Goal: Contribute content: Add original content to the website for others to see

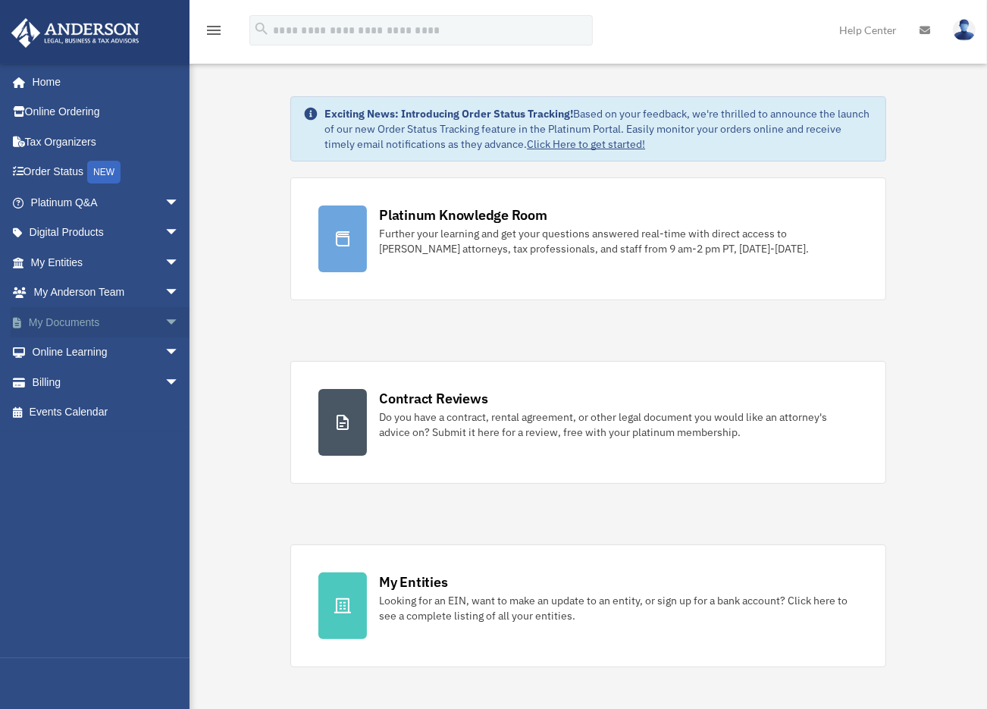
click at [165, 320] on span "arrow_drop_down" at bounding box center [180, 322] width 30 height 31
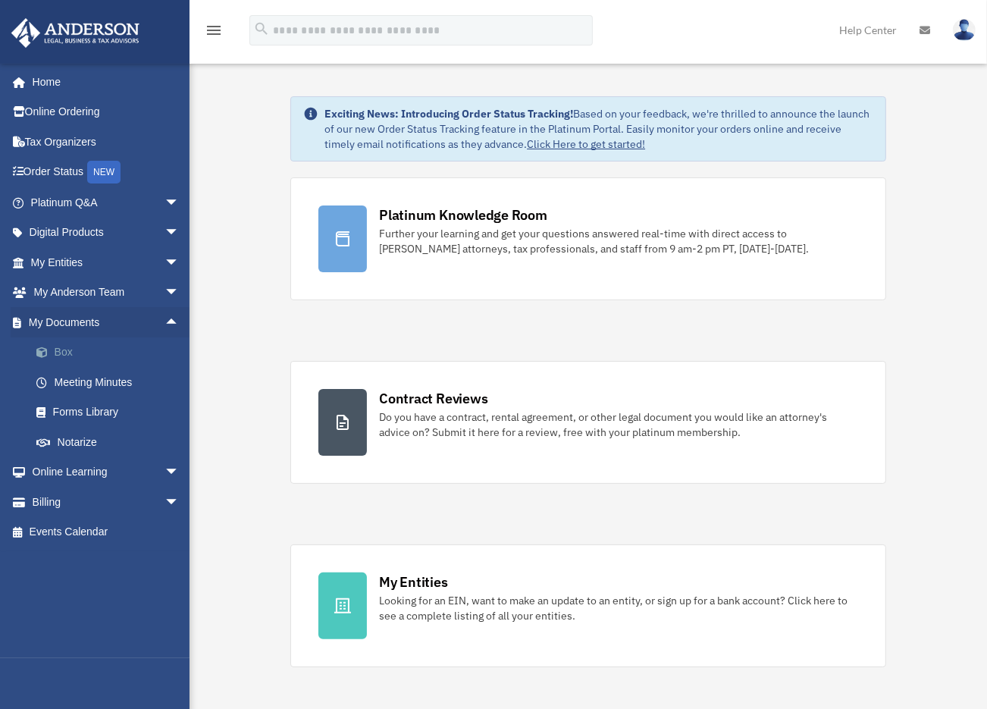
click at [65, 355] on link "Box" at bounding box center [111, 352] width 181 height 30
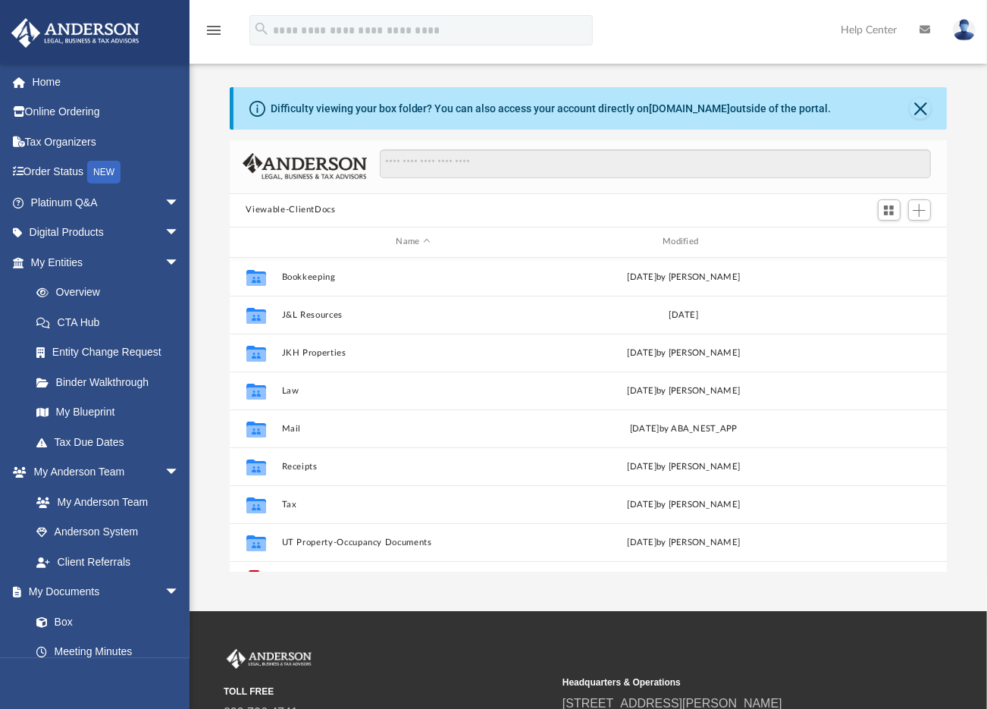
scroll to position [27, 0]
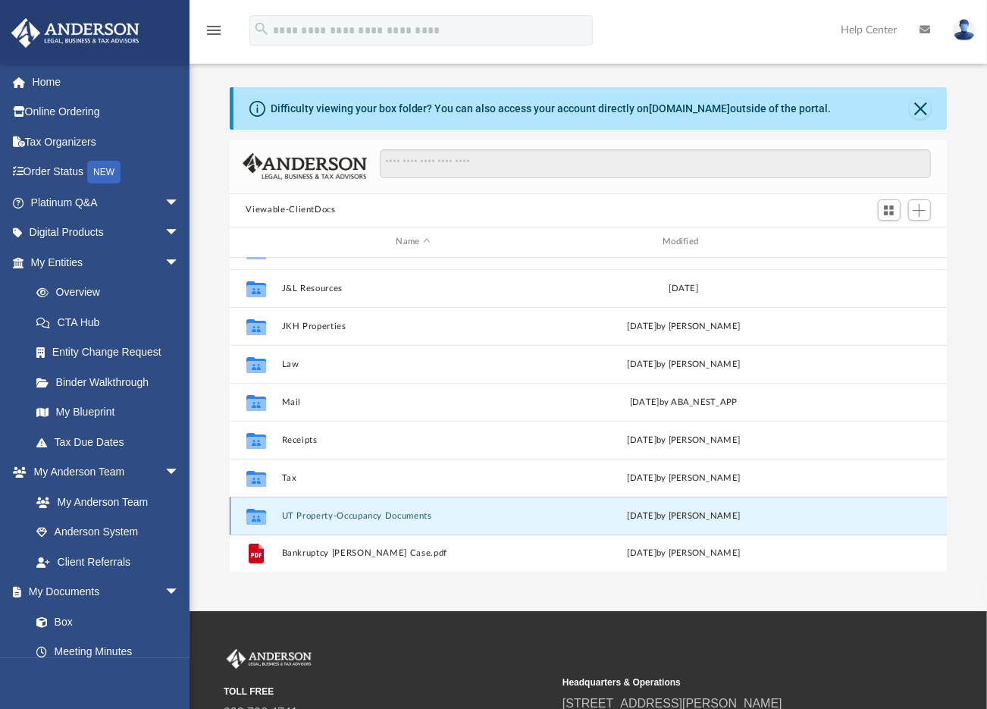
click at [347, 511] on button "UT Property-Occupancy Documents" at bounding box center [413, 516] width 264 height 10
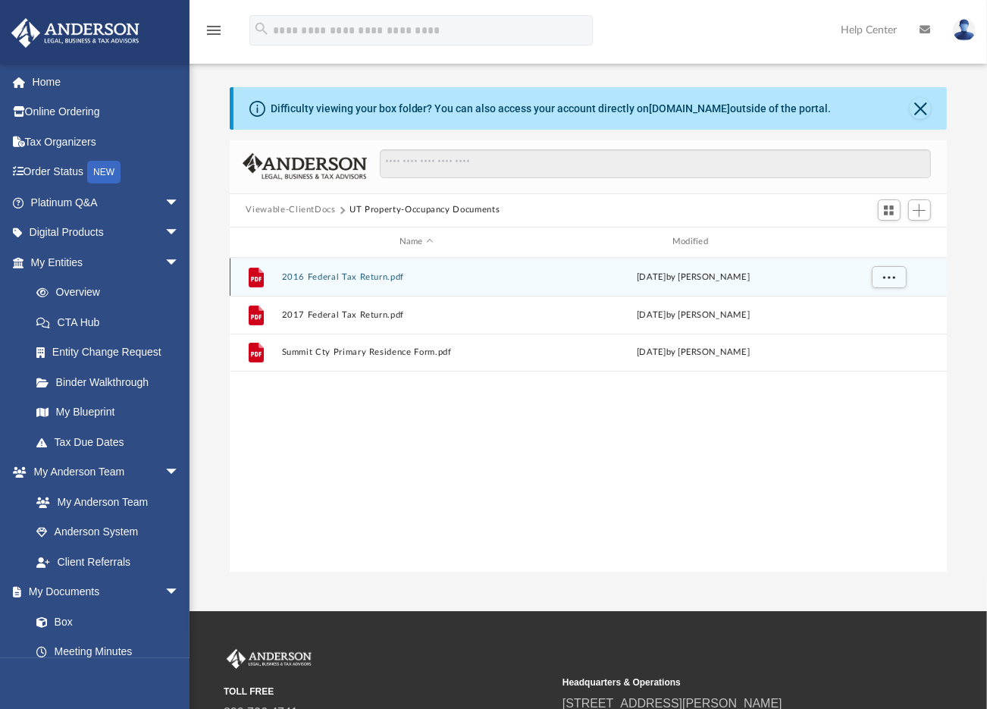
scroll to position [0, 0]
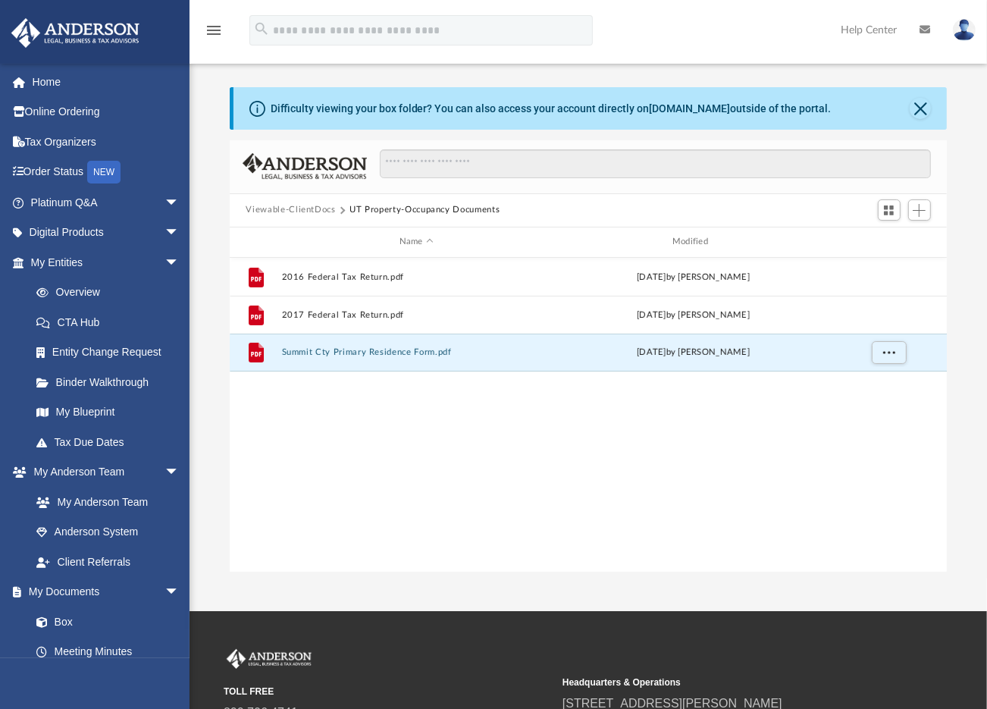
drag, startPoint x: 369, startPoint y: 350, endPoint x: 492, endPoint y: 401, distance: 132.9
click at [492, 405] on div "File 2016 Federal Tax Return.pdf [DATE] by [PERSON_NAME] File 2017 Federal Tax …" at bounding box center [589, 415] width 718 height 314
click at [272, 208] on button "Viewable-ClientDocs" at bounding box center [290, 210] width 89 height 14
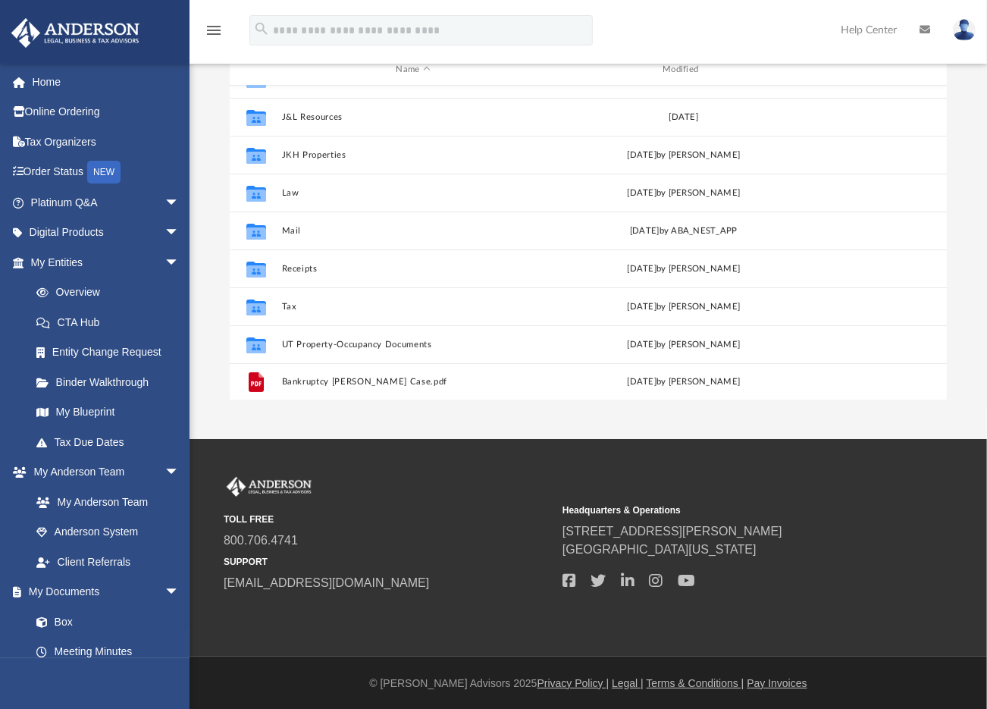
scroll to position [27, 0]
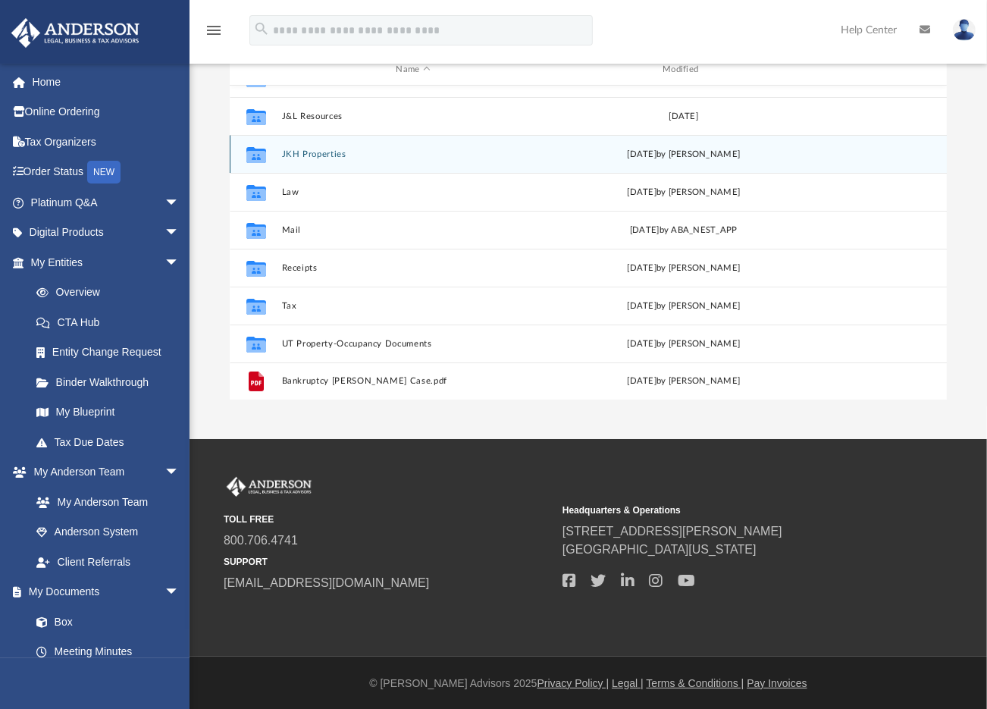
click at [316, 153] on button "JKH Properties" at bounding box center [413, 154] width 264 height 10
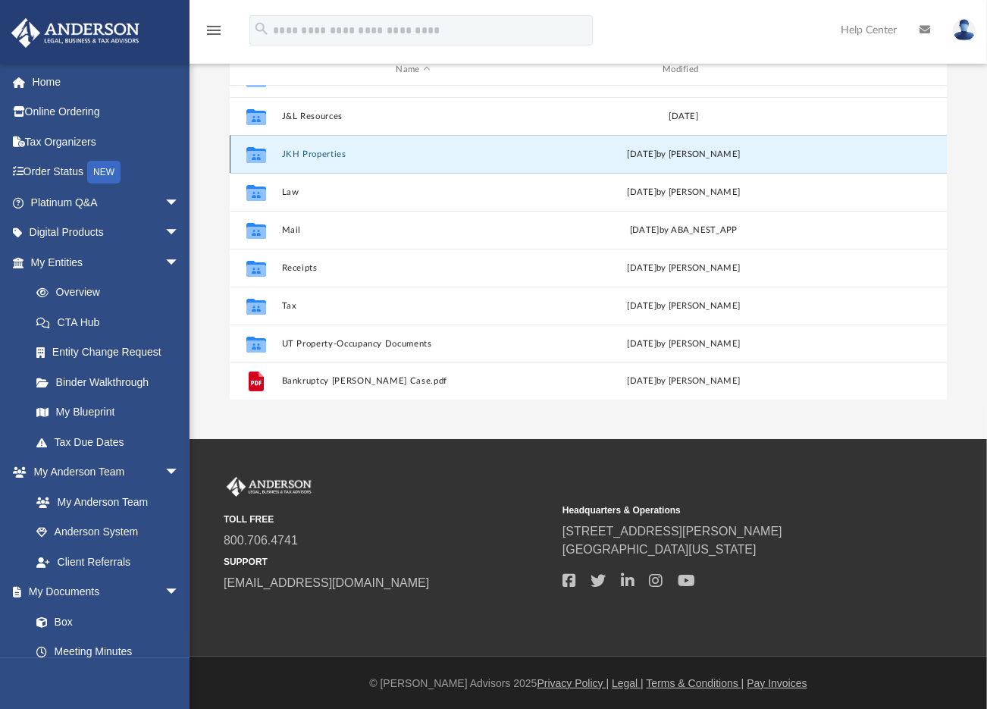
click at [316, 153] on button "JKH Properties" at bounding box center [413, 154] width 264 height 10
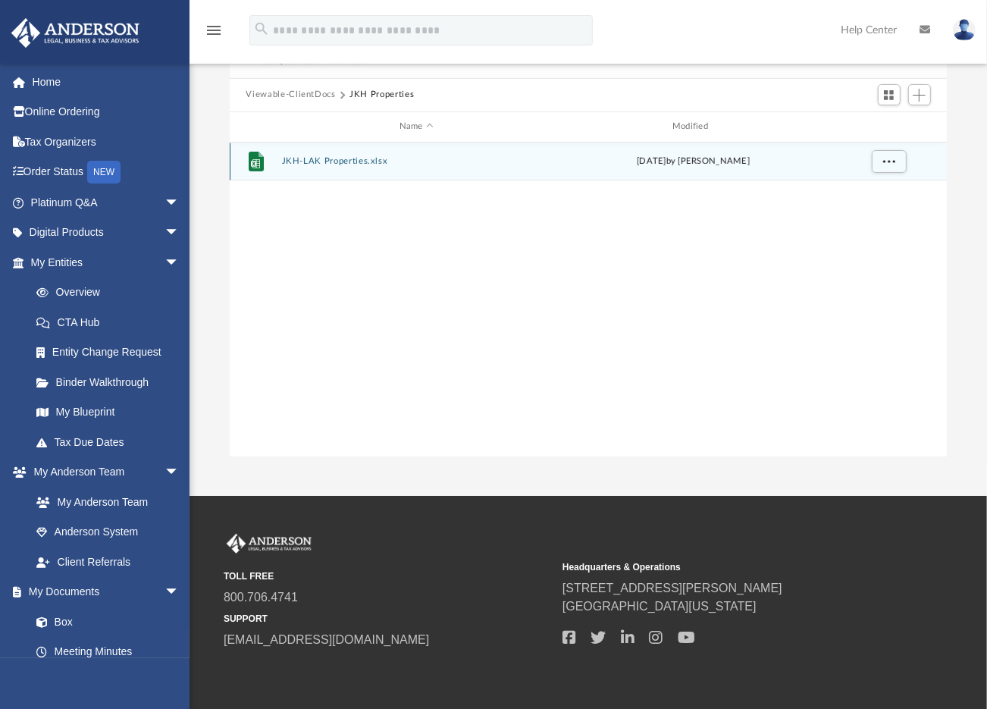
scroll to position [0, 0]
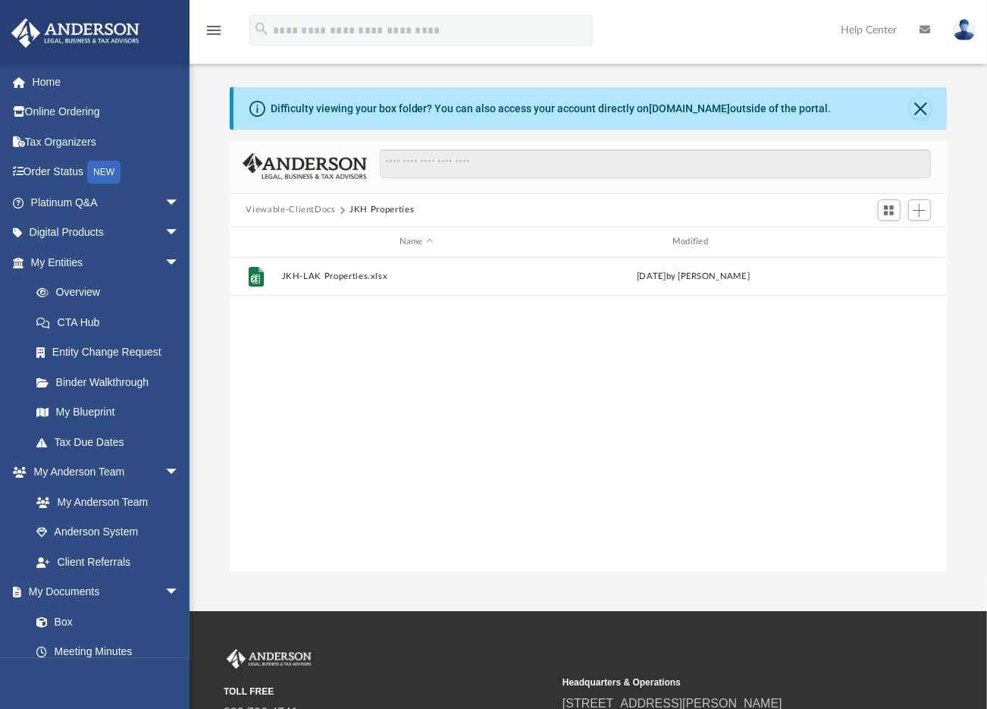
click at [274, 205] on button "Viewable-ClientDocs" at bounding box center [290, 210] width 89 height 14
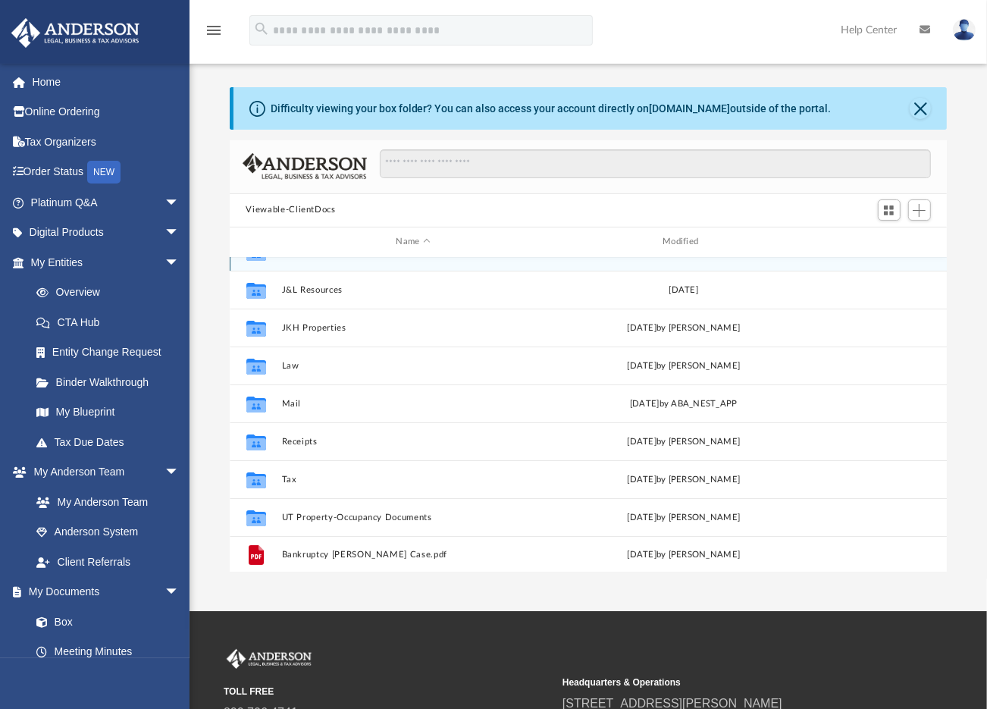
scroll to position [27, 0]
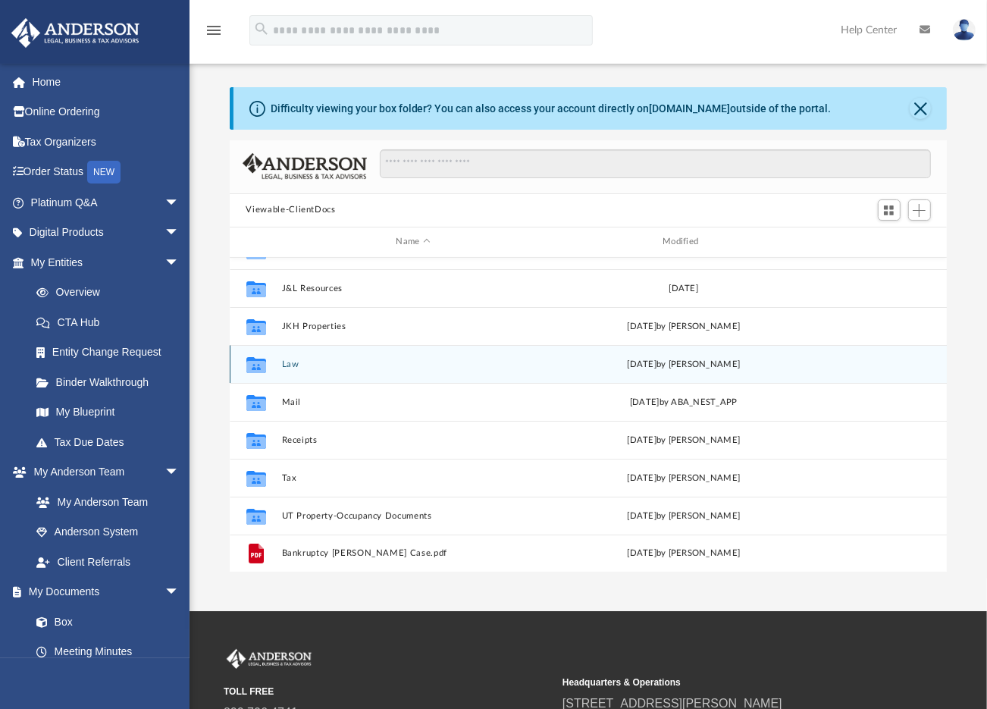
click at [287, 365] on button "Law" at bounding box center [413, 364] width 264 height 10
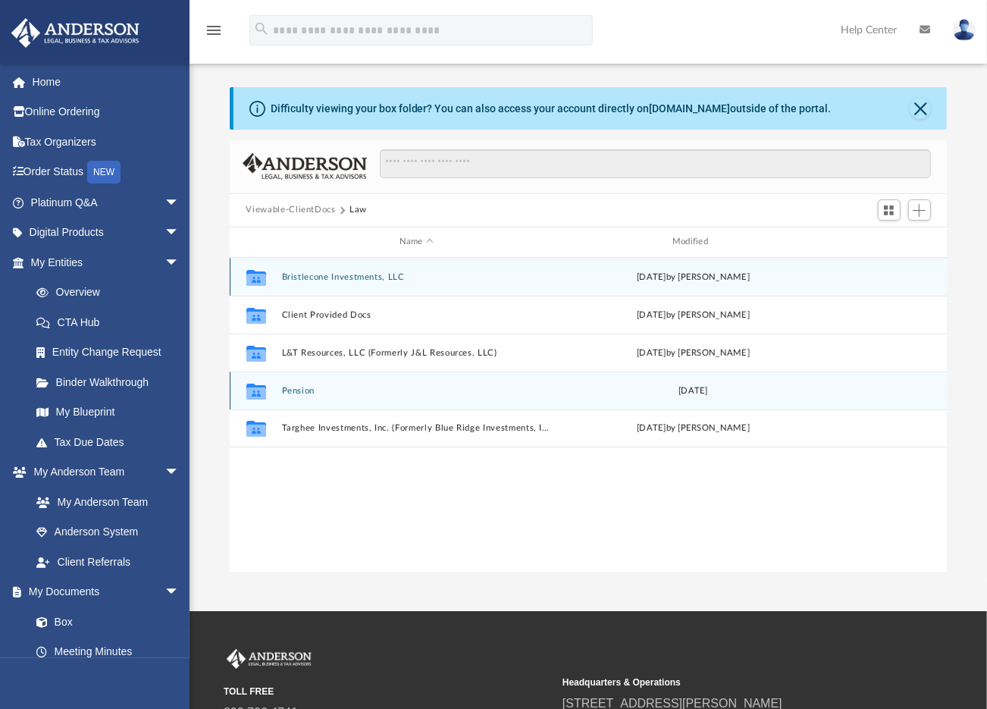
click at [287, 365] on div "Collaborated Folder Bristlecone Investments, LLC Tue Jul 8 2025 by Amber Johnso…" at bounding box center [589, 353] width 718 height 190
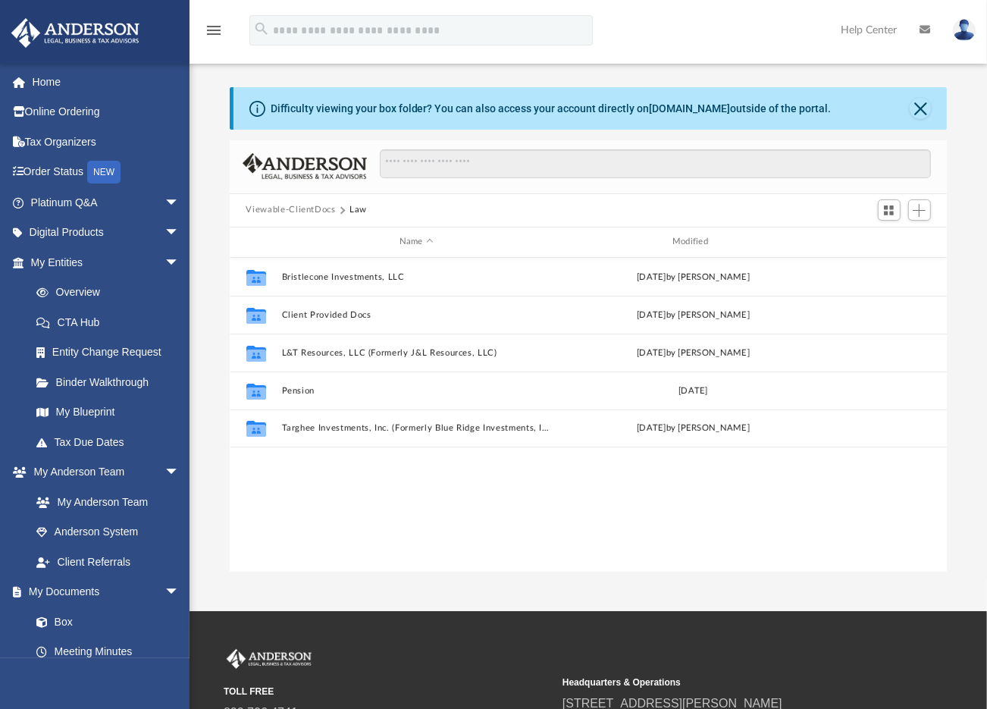
click at [309, 208] on button "Viewable-ClientDocs" at bounding box center [290, 210] width 89 height 14
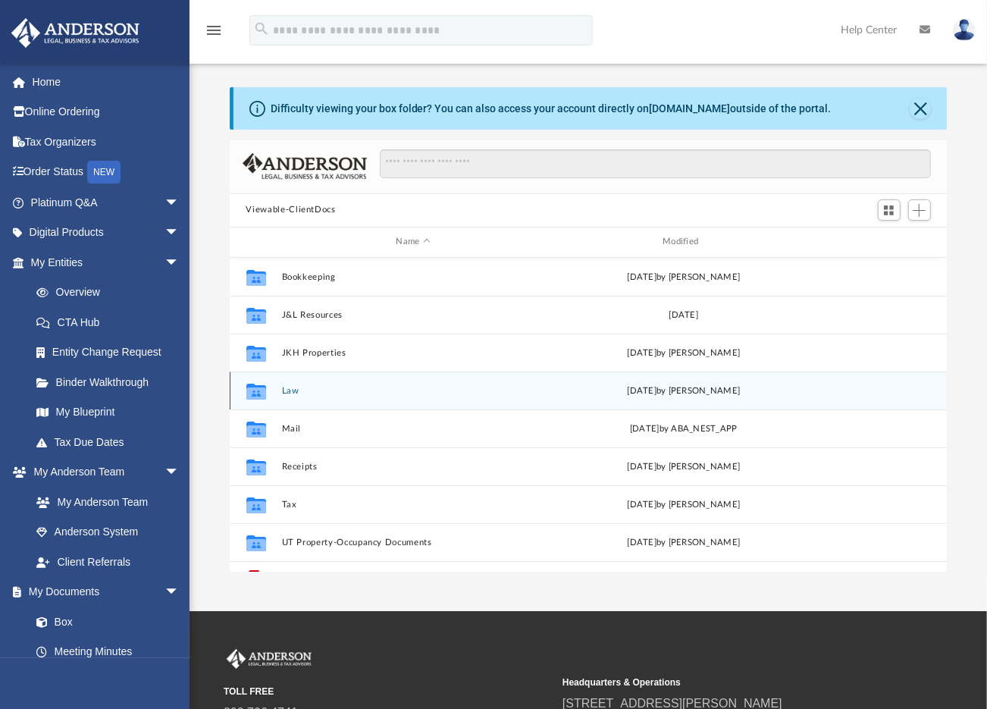
click at [291, 390] on button "Law" at bounding box center [413, 391] width 264 height 10
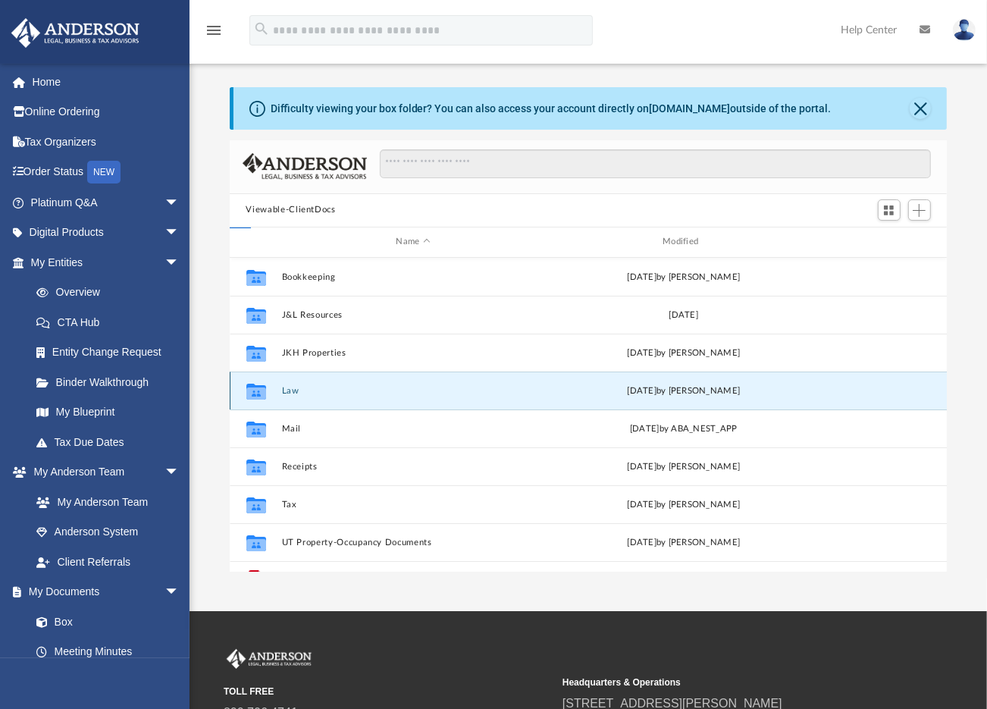
click at [291, 390] on button "Law" at bounding box center [413, 391] width 264 height 10
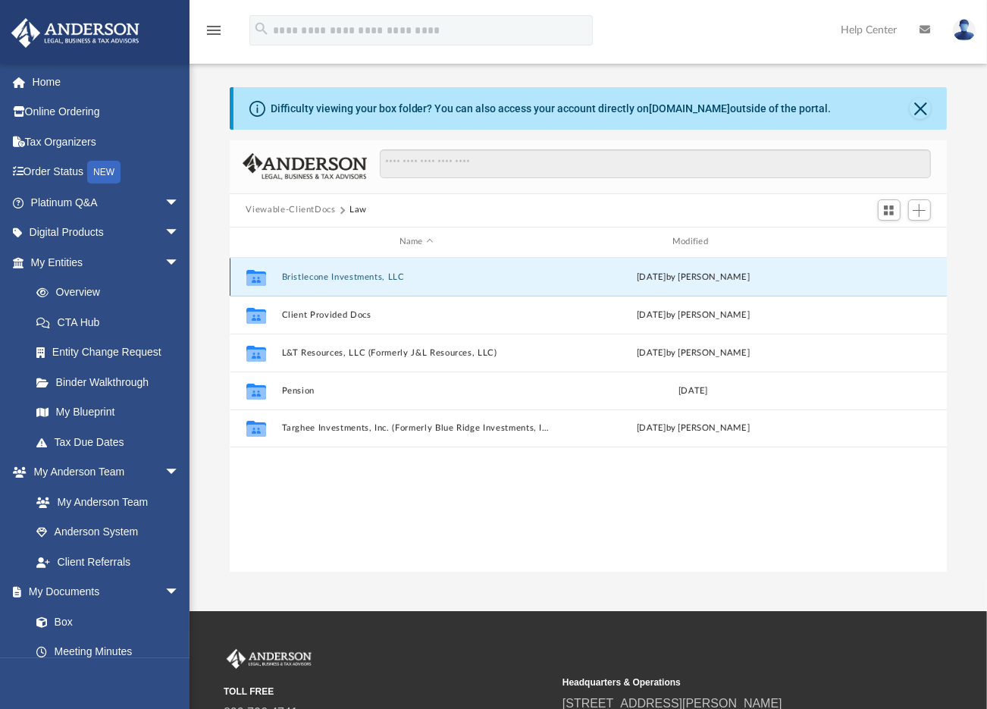
click at [348, 274] on button "Bristlecone Investments, LLC" at bounding box center [416, 277] width 270 height 10
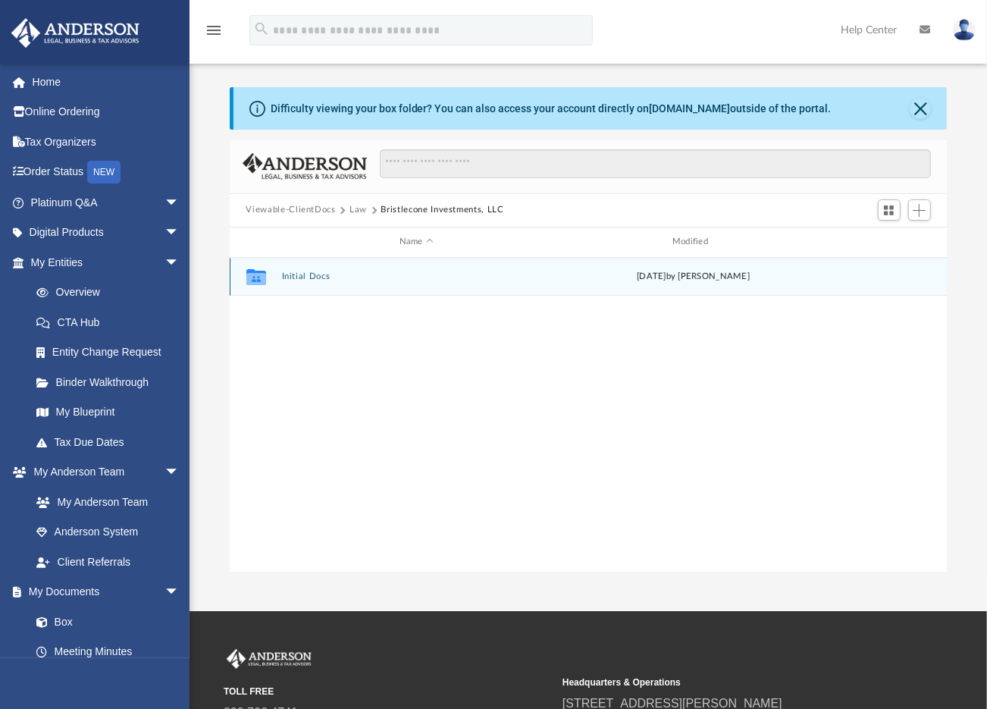
click at [304, 275] on button "Initial Docs" at bounding box center [416, 276] width 270 height 10
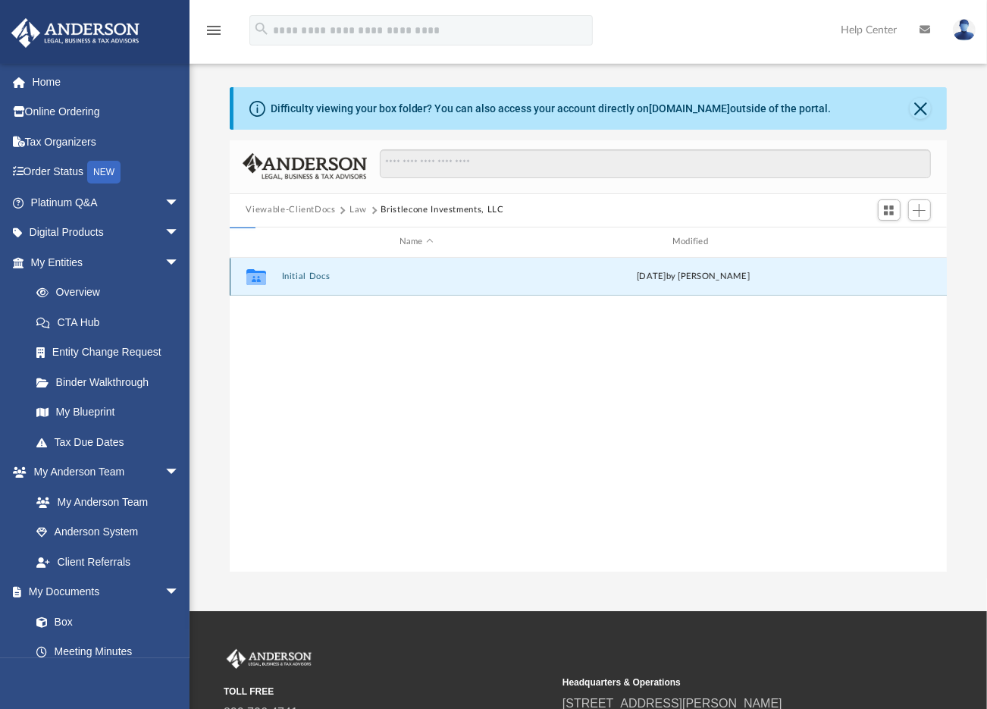
click at [304, 275] on button "Initial Docs" at bounding box center [416, 276] width 270 height 10
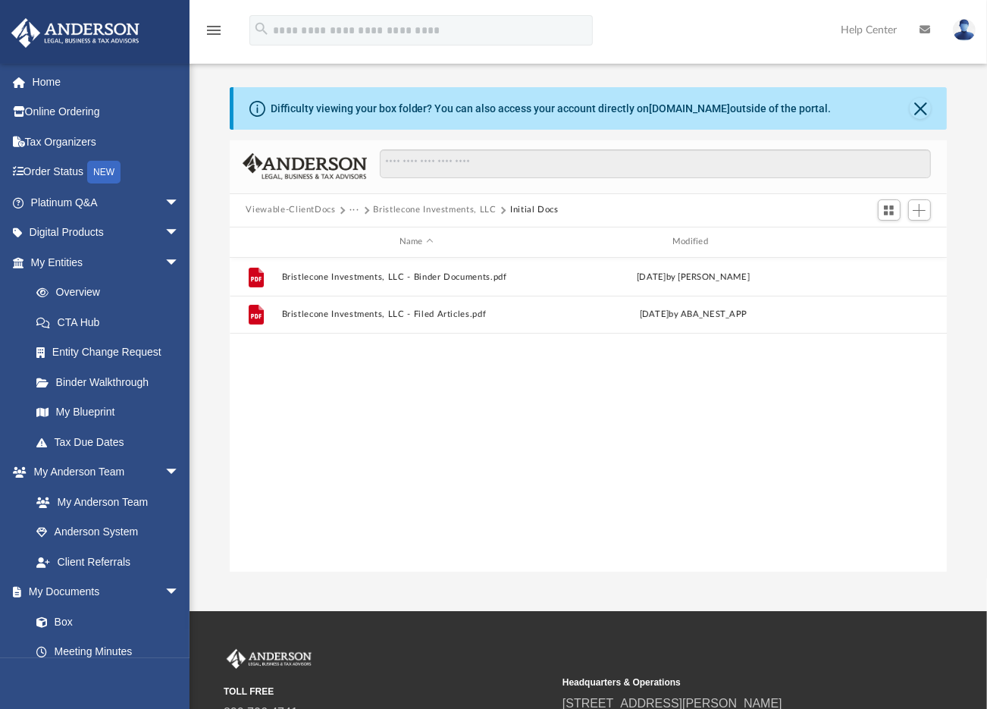
click at [354, 209] on button "···" at bounding box center [355, 210] width 10 height 14
click at [368, 239] on li "Law" at bounding box center [365, 237] width 17 height 16
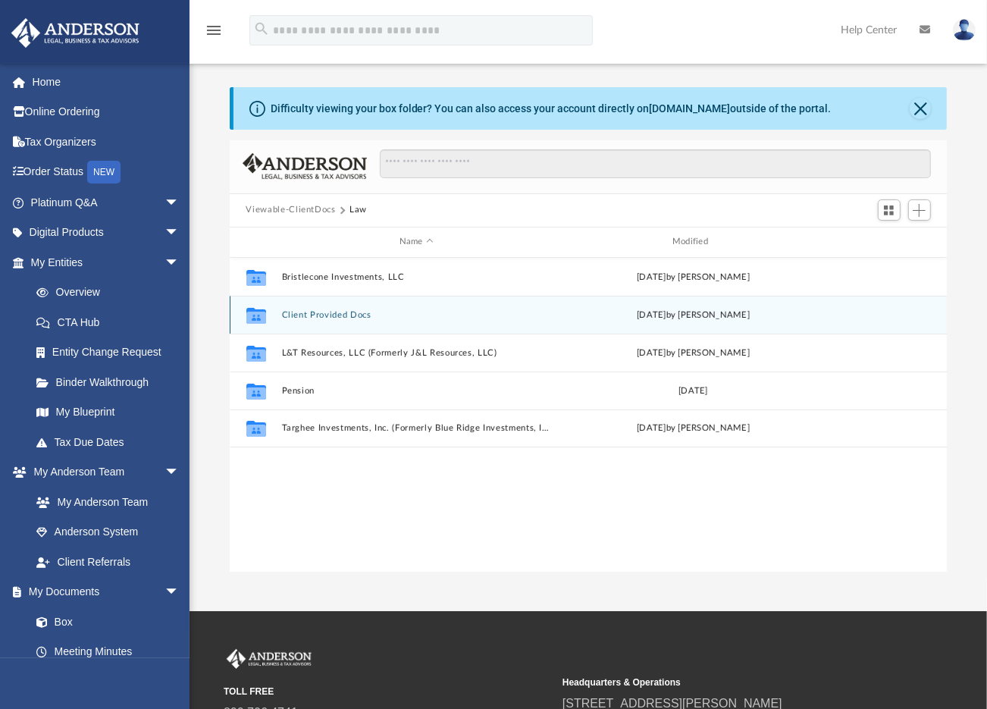
click at [340, 312] on button "Client Provided Docs" at bounding box center [416, 315] width 270 height 10
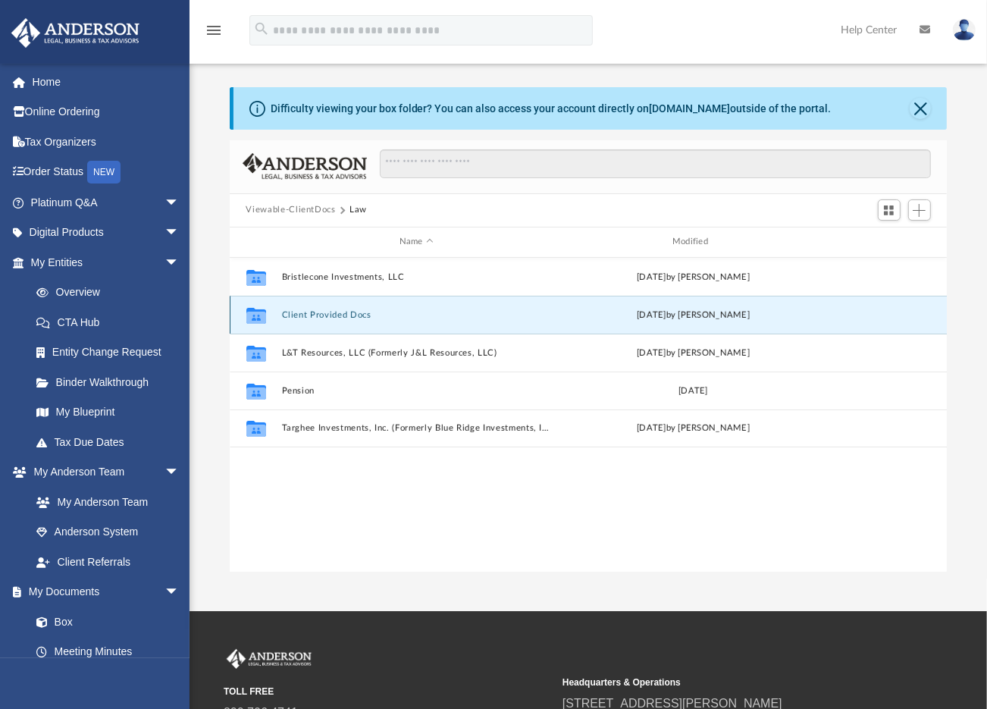
click at [340, 312] on button "Client Provided Docs" at bounding box center [416, 315] width 270 height 10
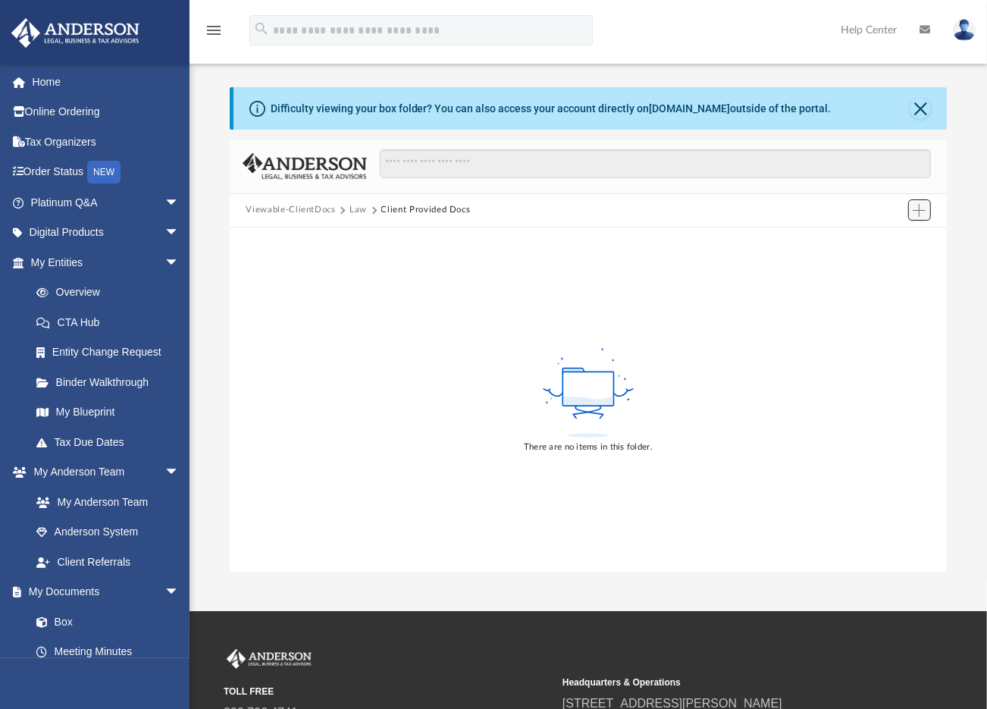
click at [921, 204] on span "Add" at bounding box center [919, 210] width 13 height 13
click at [892, 242] on li "Upload" at bounding box center [899, 241] width 49 height 16
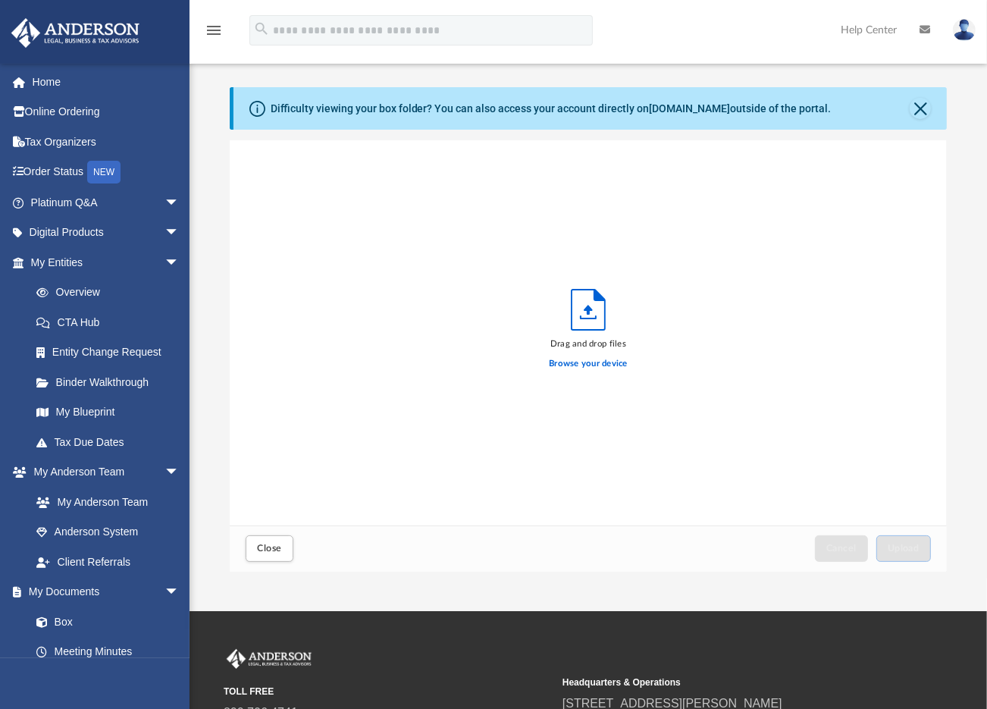
scroll to position [372, 706]
click at [604, 363] on label "Browse your device" at bounding box center [588, 364] width 79 height 14
click at [0, 0] on input "Browse your device" at bounding box center [0, 0] width 0 height 0
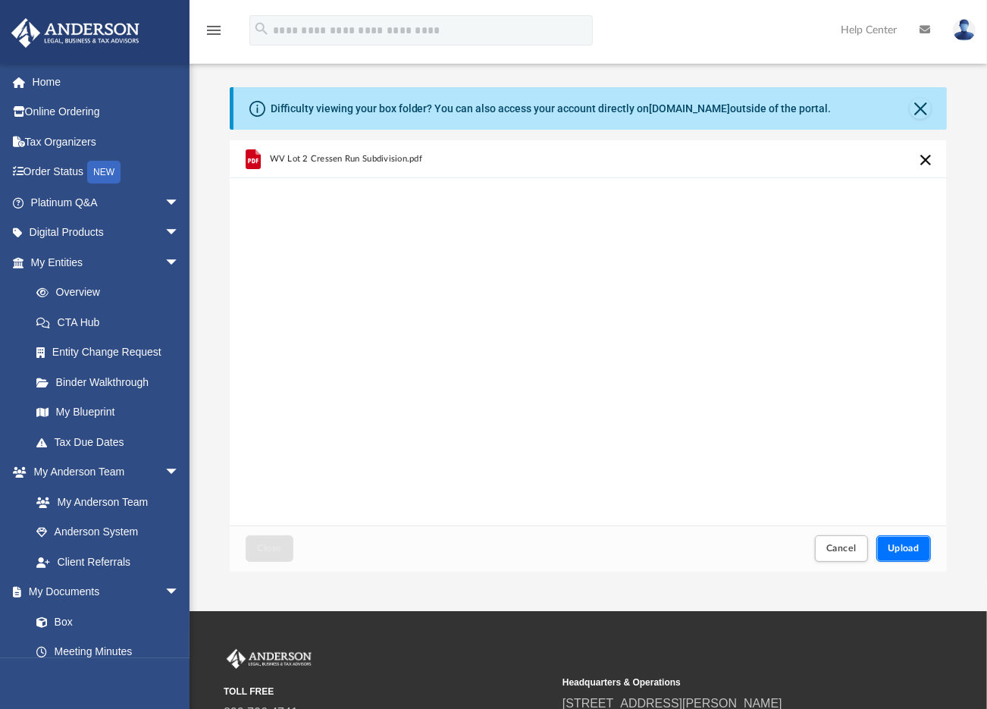
click at [907, 551] on span "Upload" at bounding box center [904, 548] width 32 height 9
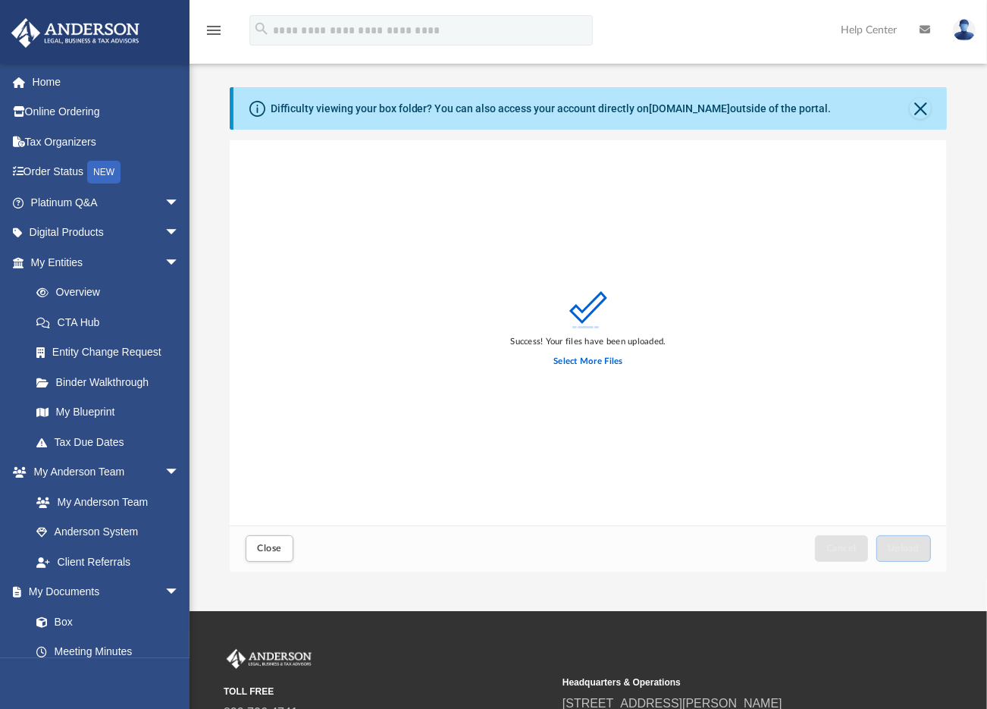
click at [909, 348] on div "Success! Your files have been uploaded. Select More Files" at bounding box center [589, 332] width 718 height 385
drag, startPoint x: 274, startPoint y: 542, endPoint x: 488, endPoint y: 460, distance: 229.7
click at [488, 460] on div "Success! Your files have been uploaded. Select More Files Close Cancel Upload" at bounding box center [589, 355] width 718 height 431
click at [927, 106] on button "Close" at bounding box center [920, 108] width 21 height 21
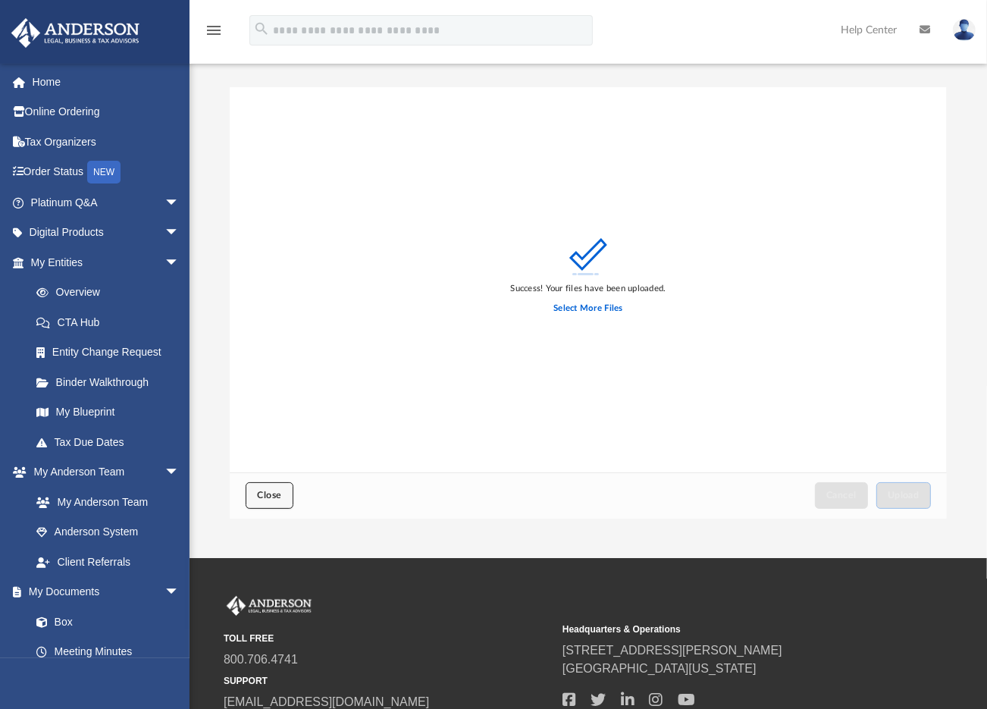
click at [282, 492] on button "Close" at bounding box center [269, 495] width 47 height 27
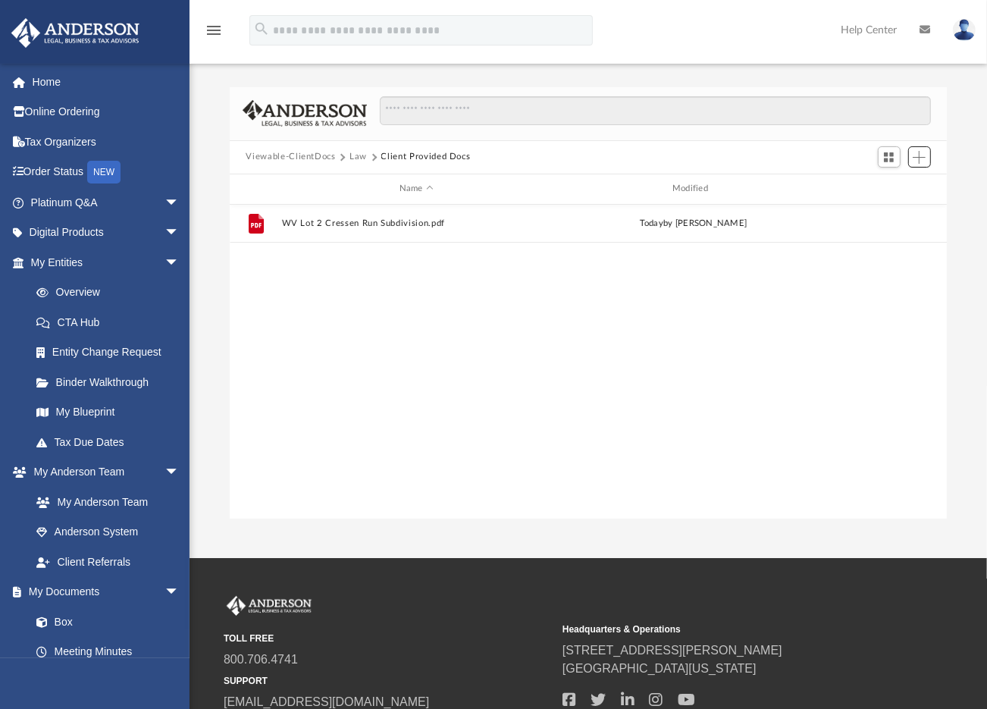
scroll to position [331, 706]
click at [921, 152] on span "Add" at bounding box center [919, 157] width 13 height 13
click at [896, 190] on li "Upload" at bounding box center [899, 188] width 49 height 16
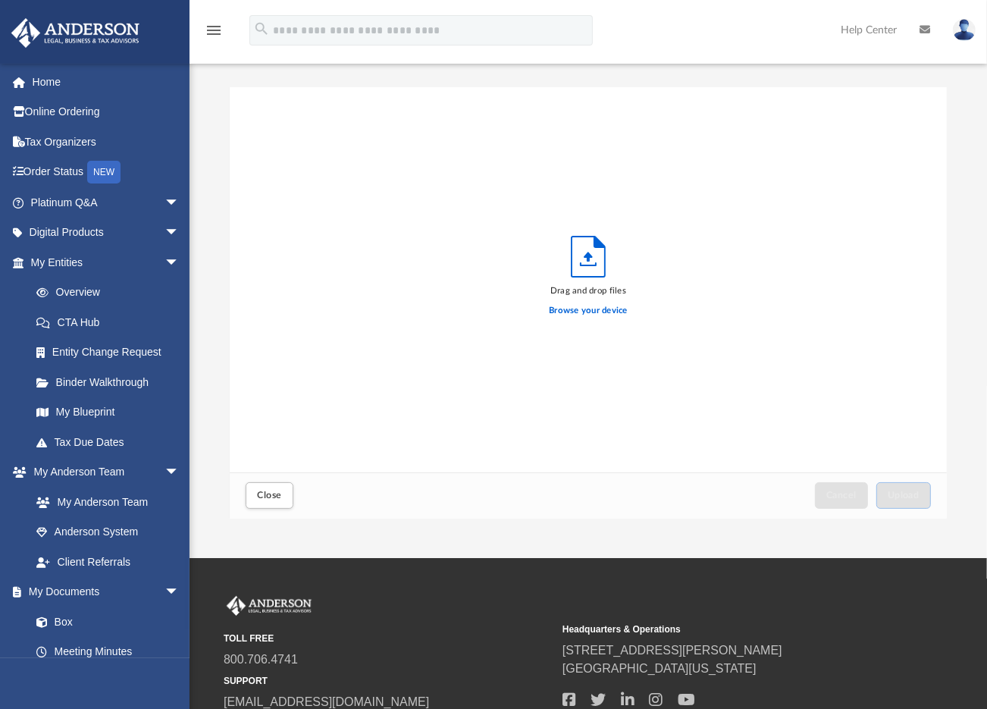
scroll to position [372, 706]
click at [584, 306] on label "Browse your device" at bounding box center [588, 311] width 79 height 14
click at [0, 0] on input "Browse your device" at bounding box center [0, 0] width 0 height 0
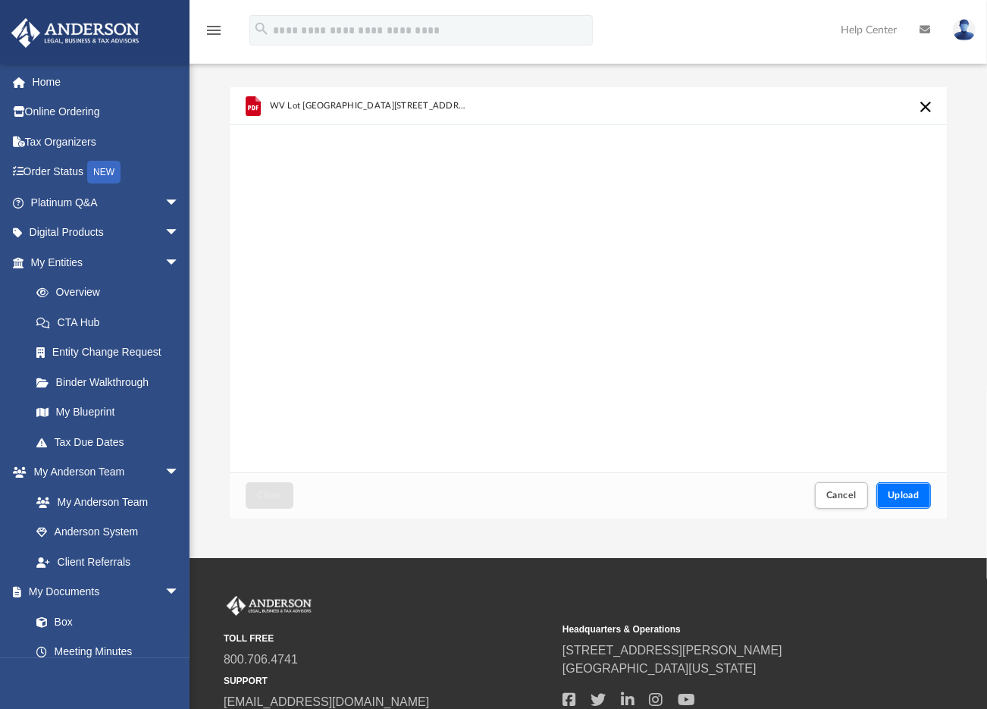
click at [905, 491] on span "Upload" at bounding box center [904, 495] width 32 height 9
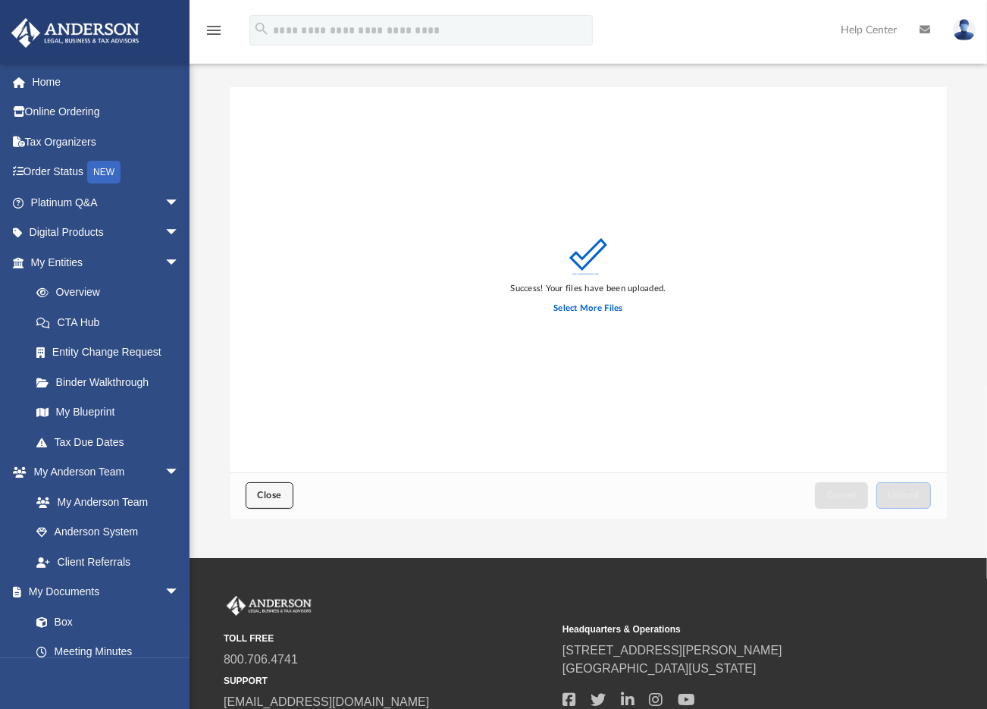
click at [271, 491] on span "Close" at bounding box center [269, 495] width 24 height 9
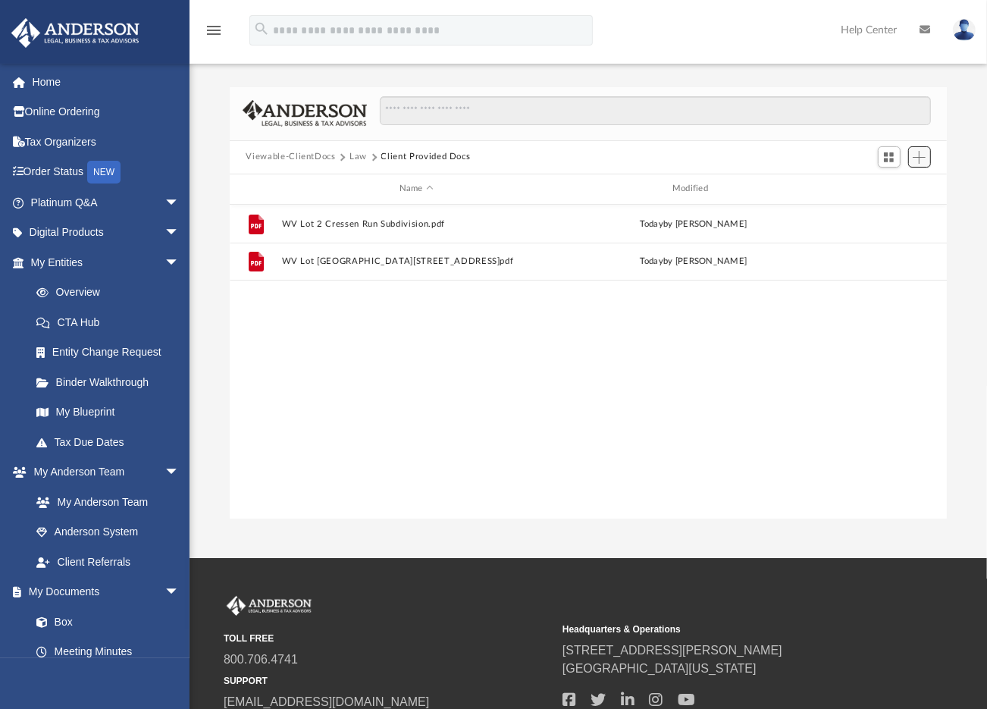
click at [917, 155] on span "Add" at bounding box center [919, 157] width 13 height 13
click at [897, 189] on li "Upload" at bounding box center [899, 188] width 49 height 16
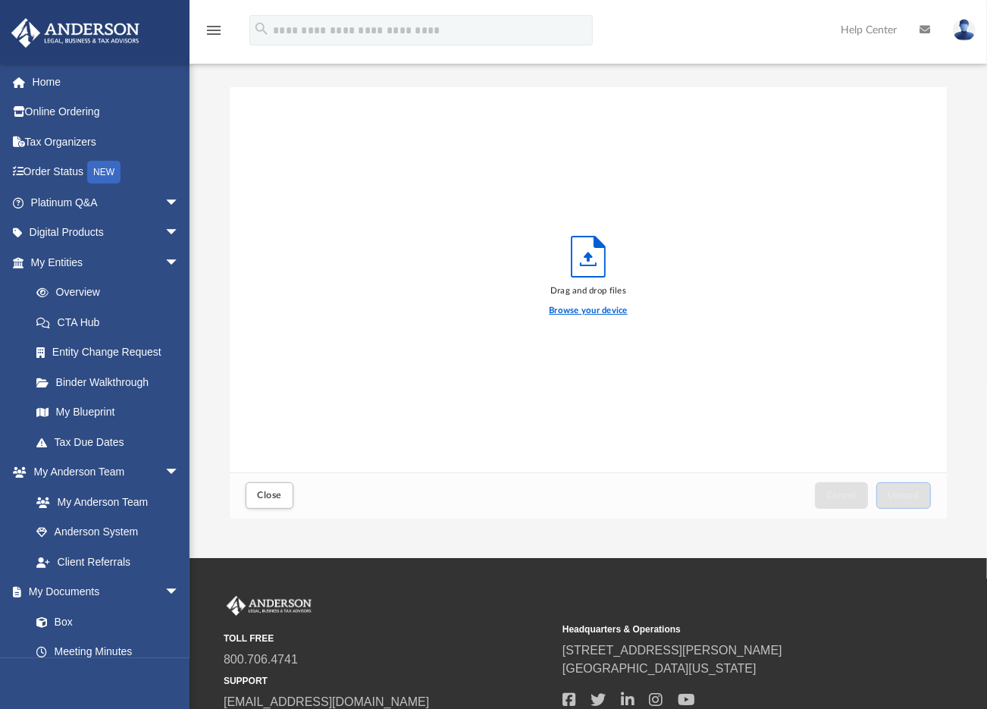
click at [592, 312] on label "Browse your device" at bounding box center [588, 311] width 79 height 14
click at [0, 0] on input "Browse your device" at bounding box center [0, 0] width 0 height 0
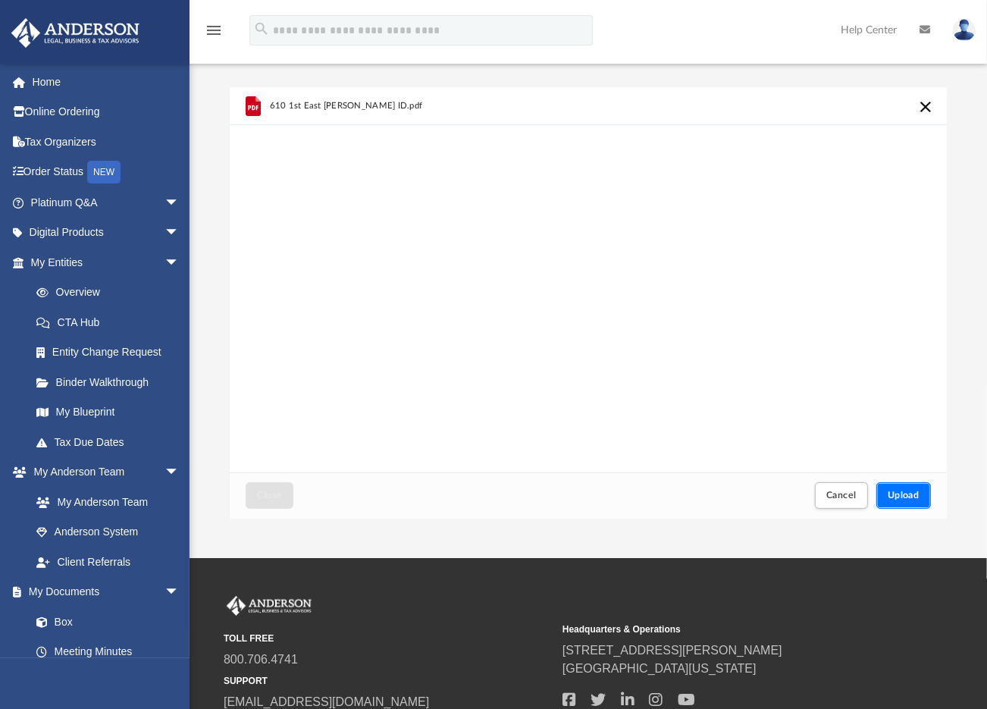
click at [900, 493] on span "Upload" at bounding box center [904, 495] width 32 height 9
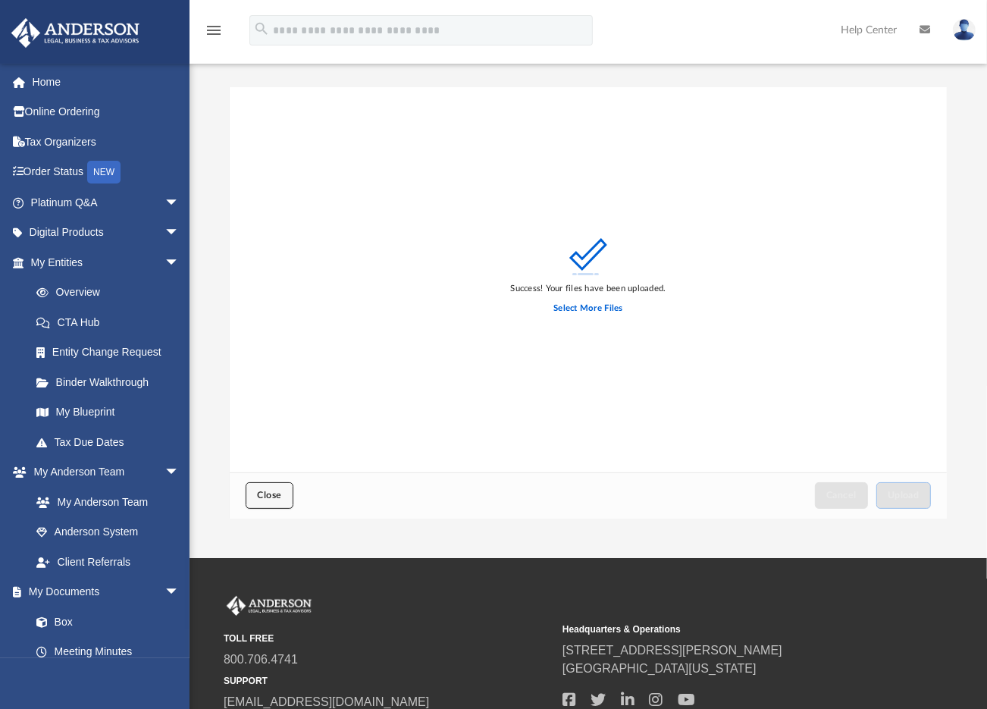
click at [267, 498] on span "Close" at bounding box center [269, 495] width 24 height 9
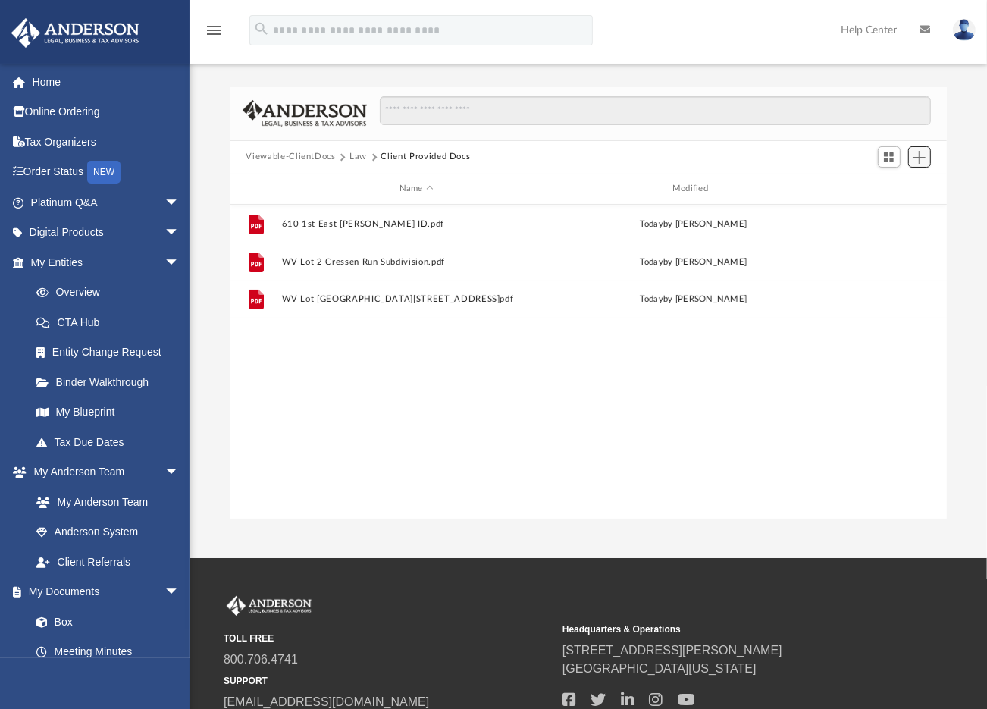
click at [921, 158] on span "Add" at bounding box center [919, 157] width 13 height 13
click at [895, 186] on li "Upload" at bounding box center [899, 188] width 49 height 16
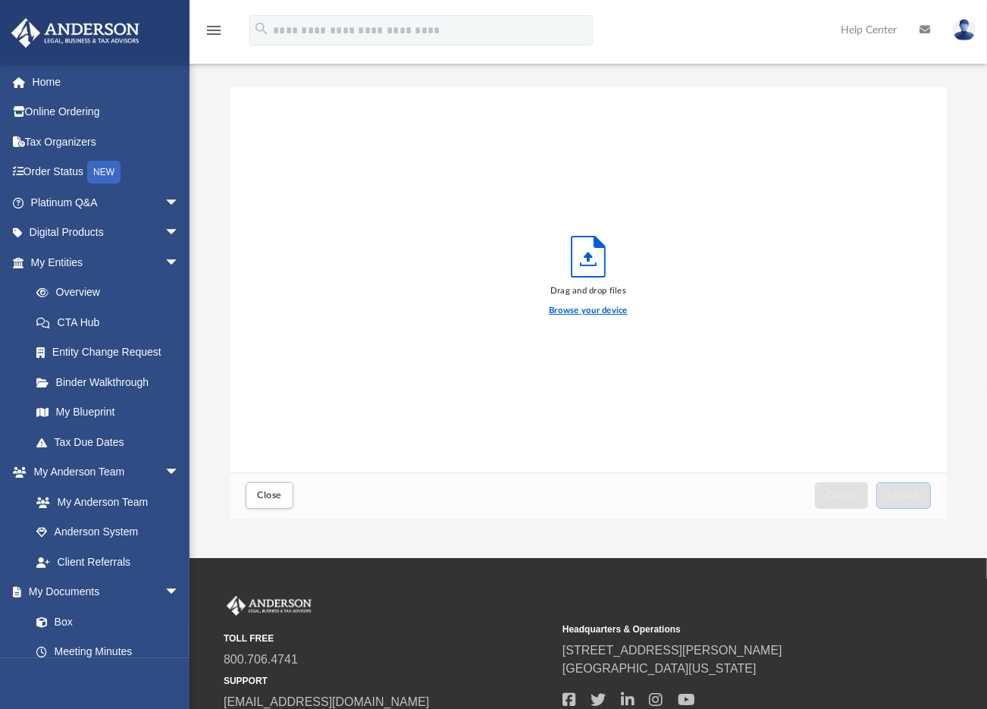
click at [590, 312] on label "Browse your device" at bounding box center [588, 311] width 79 height 14
click at [0, 0] on input "Browse your device" at bounding box center [0, 0] width 0 height 0
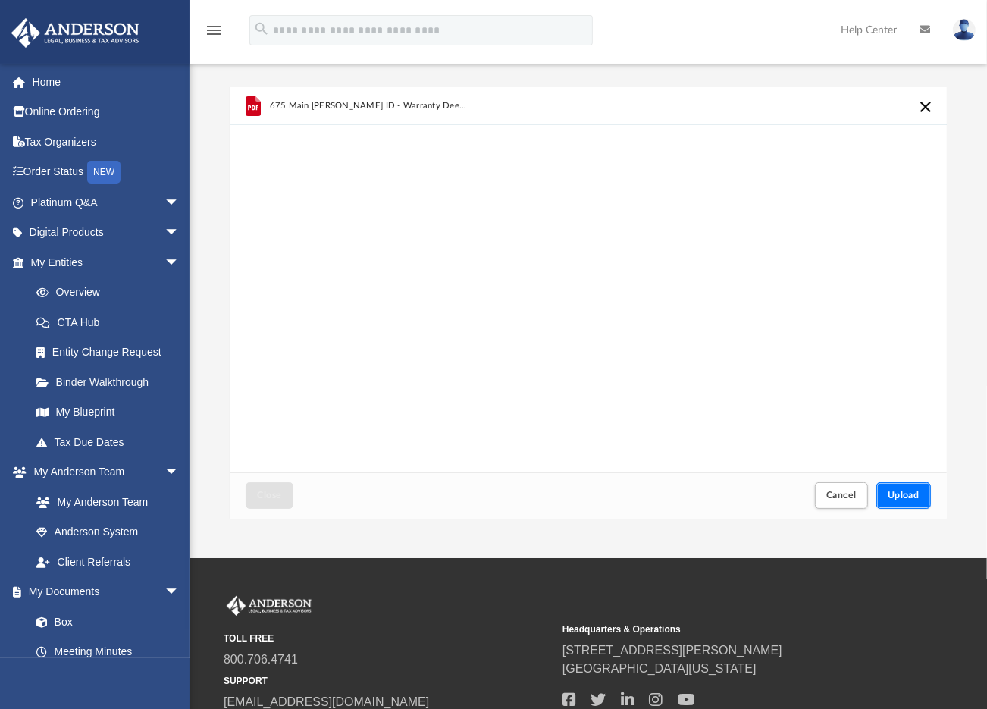
click at [897, 496] on span "Upload" at bounding box center [904, 495] width 32 height 9
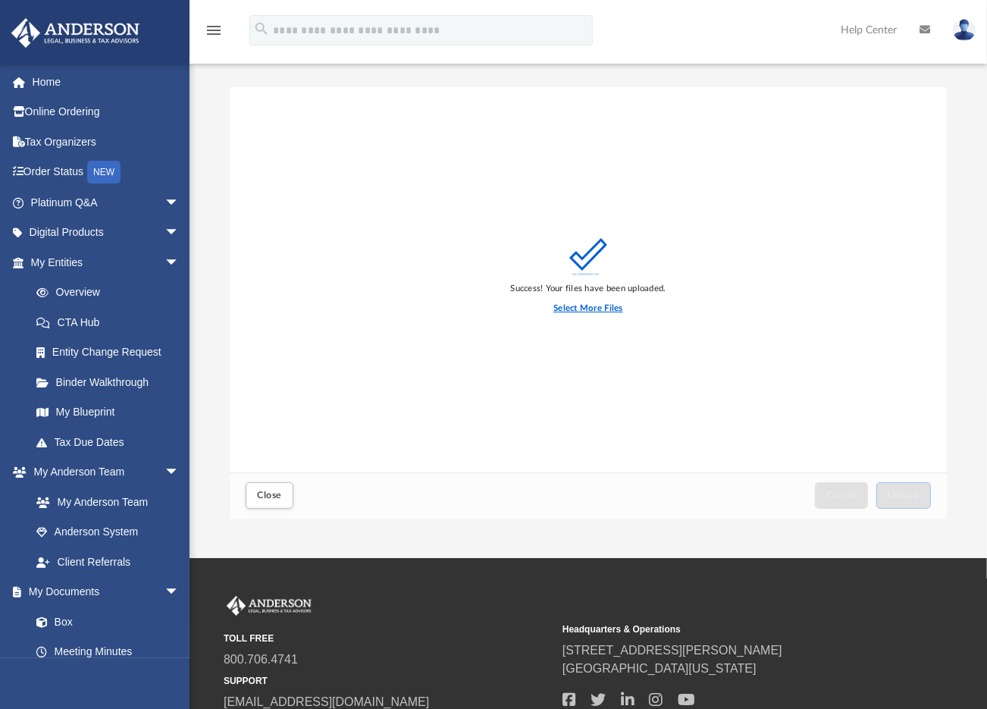
click at [594, 307] on label "Select More Files" at bounding box center [588, 309] width 69 height 14
click at [0, 0] on input "Select More Files" at bounding box center [0, 0] width 0 height 0
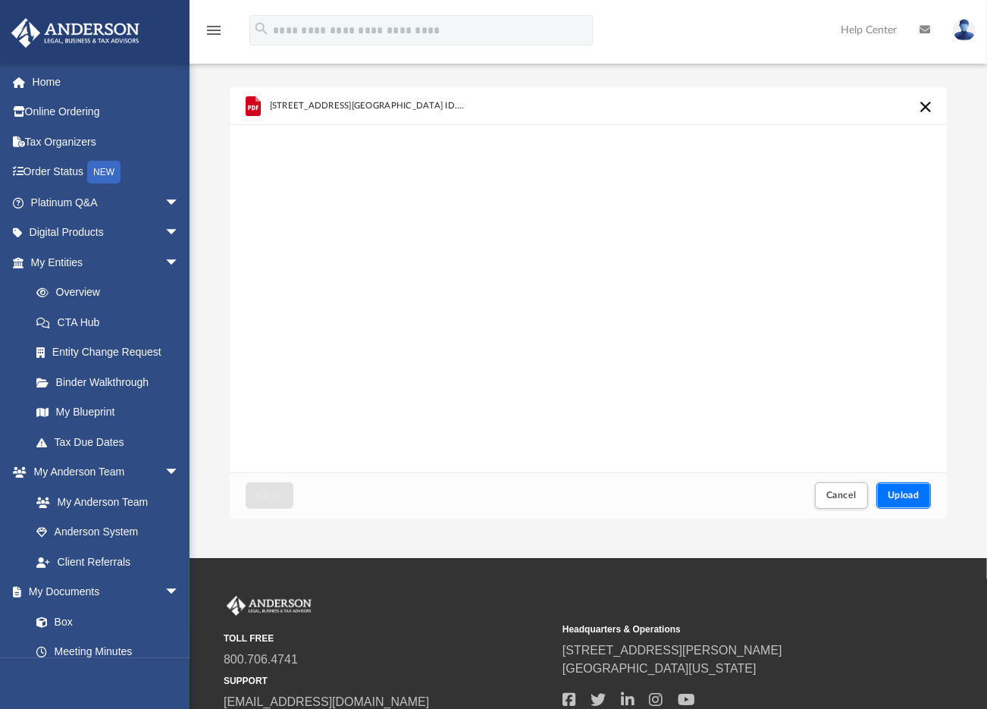
click at [902, 500] on span "Upload" at bounding box center [904, 495] width 32 height 9
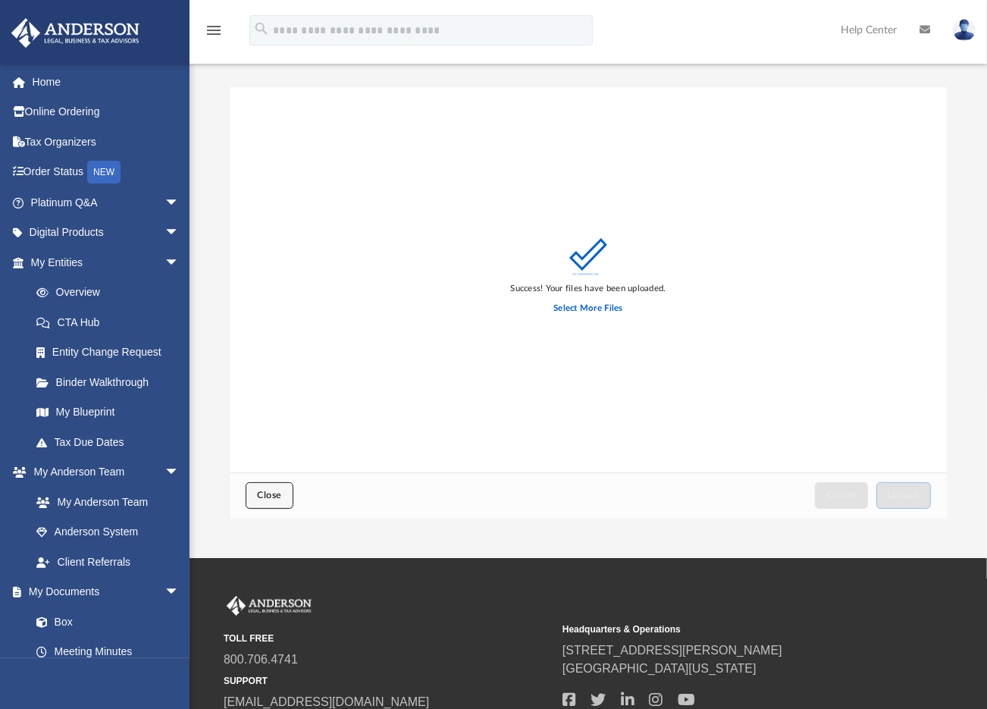
click at [276, 493] on span "Close" at bounding box center [269, 495] width 24 height 9
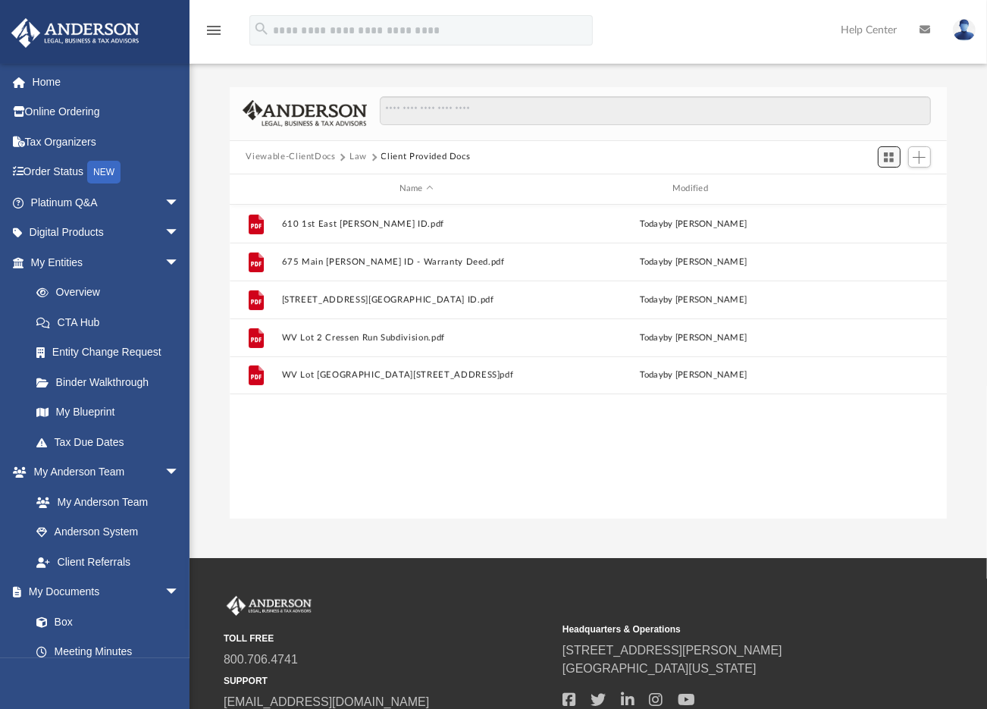
click at [888, 156] on span "Switch to Grid View" at bounding box center [889, 157] width 13 height 13
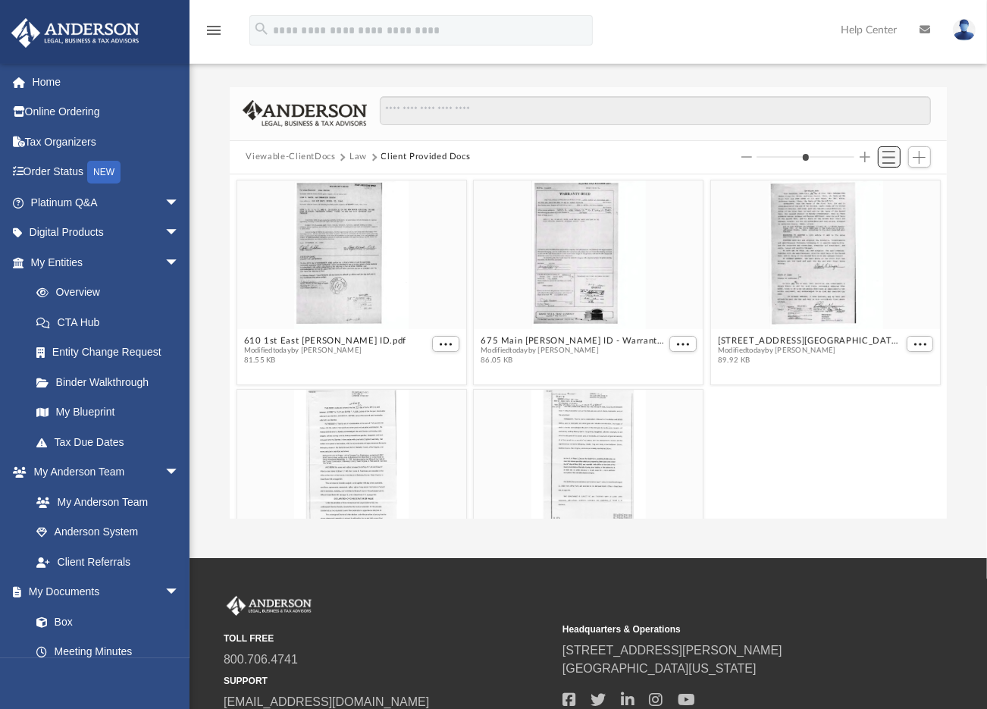
scroll to position [331, 706]
click at [889, 152] on span "Switch to List View" at bounding box center [889, 157] width 13 height 13
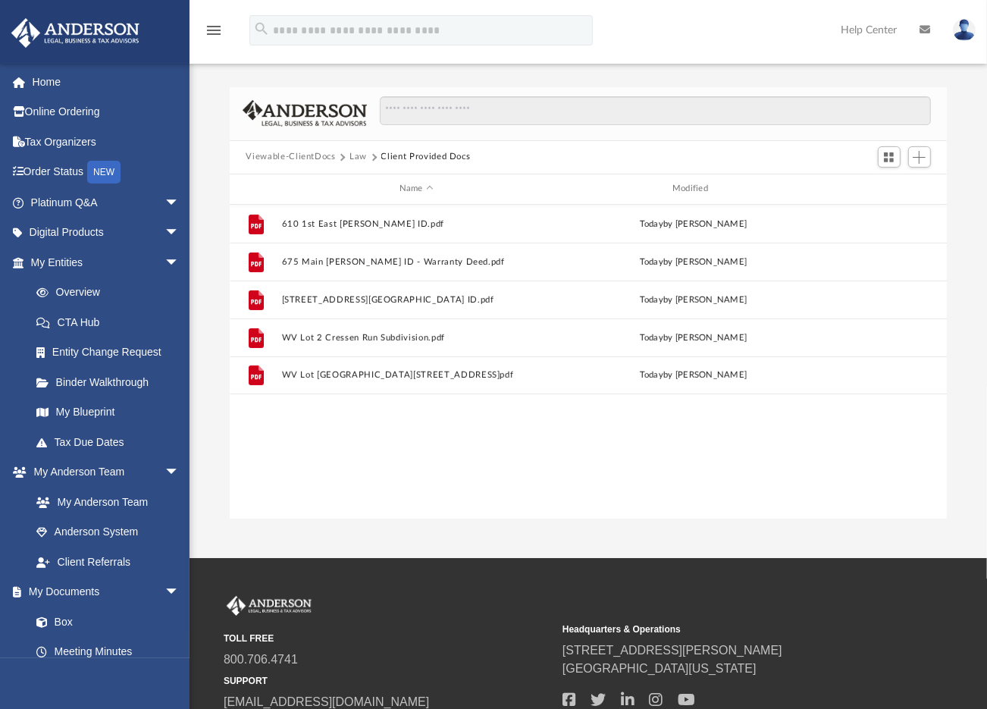
click at [355, 156] on button "Law" at bounding box center [358, 157] width 17 height 14
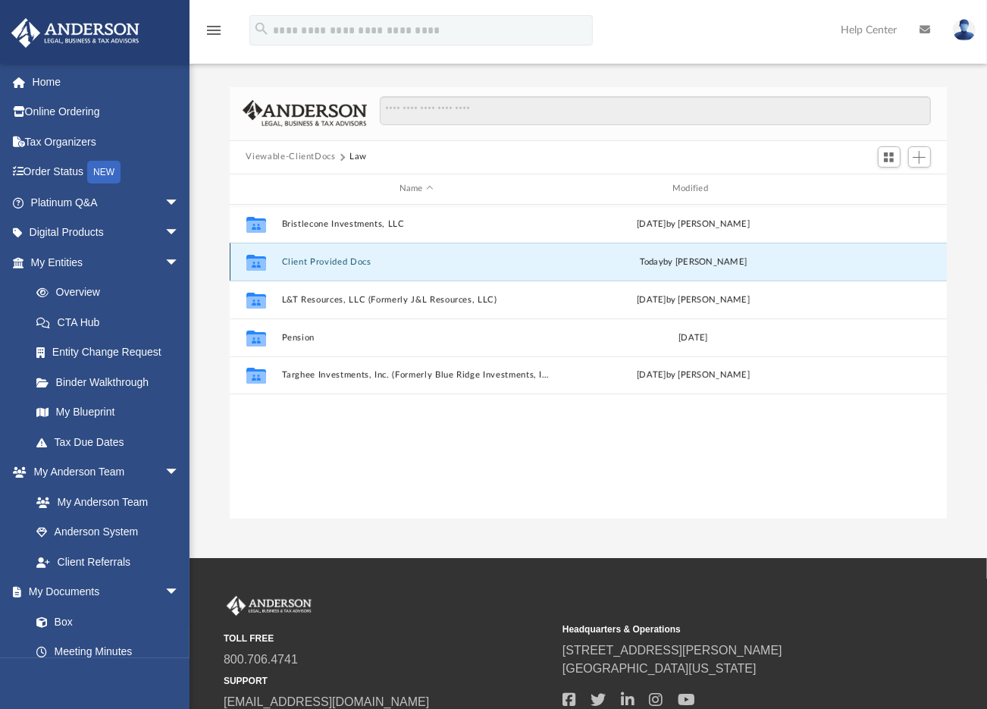
click at [308, 257] on button "Client Provided Docs" at bounding box center [416, 262] width 270 height 10
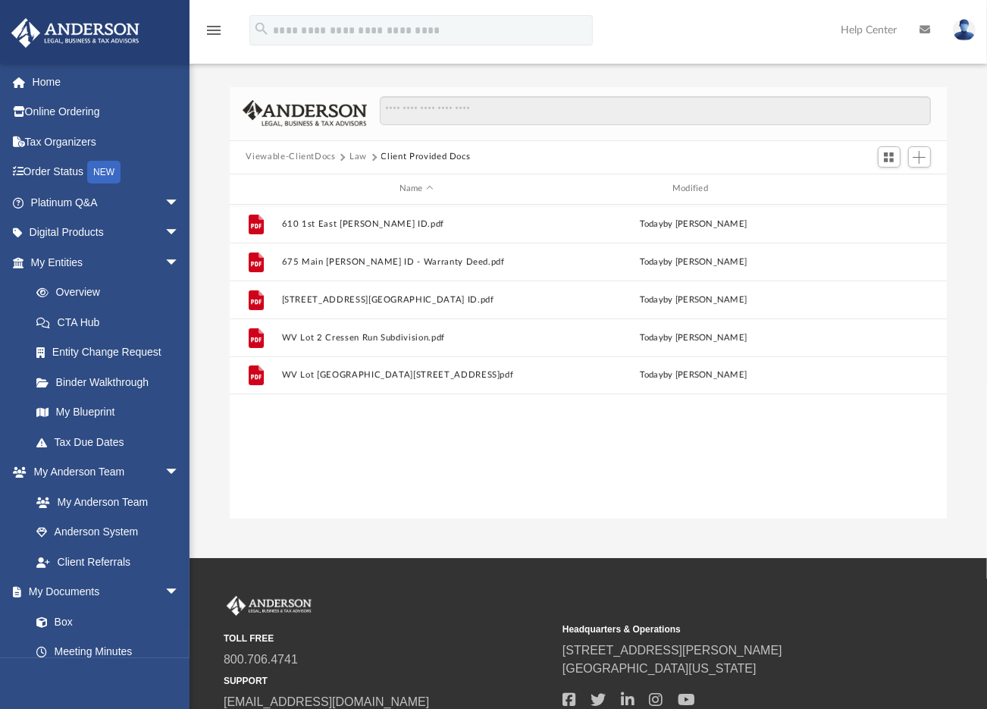
click at [359, 155] on button "Law" at bounding box center [358, 157] width 17 height 14
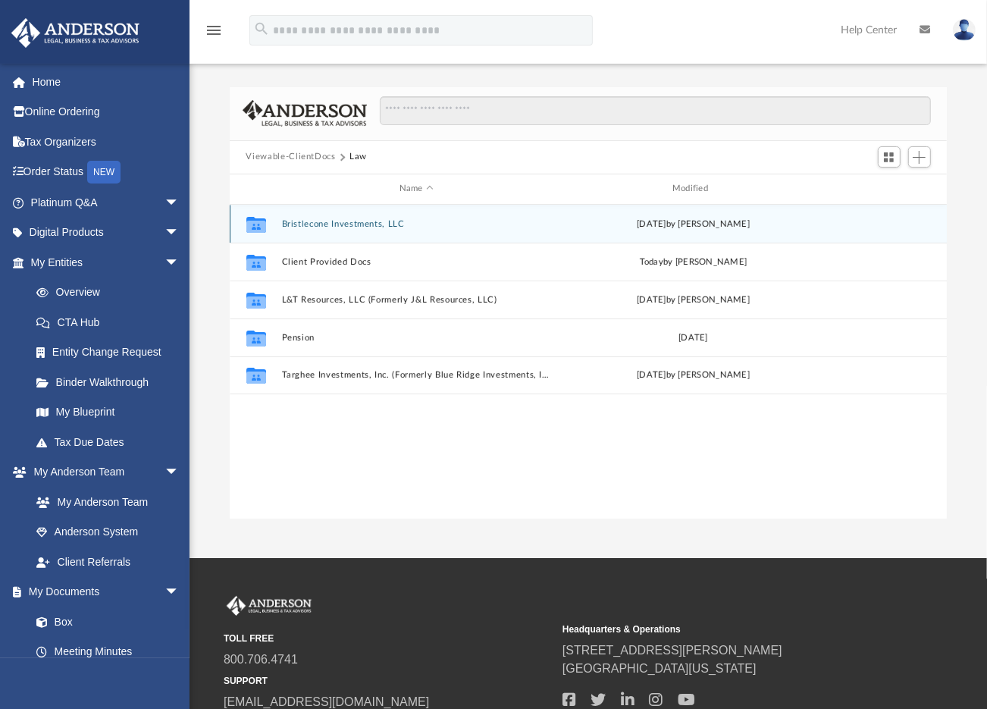
click at [326, 224] on button "Bristlecone Investments, LLC" at bounding box center [416, 224] width 270 height 10
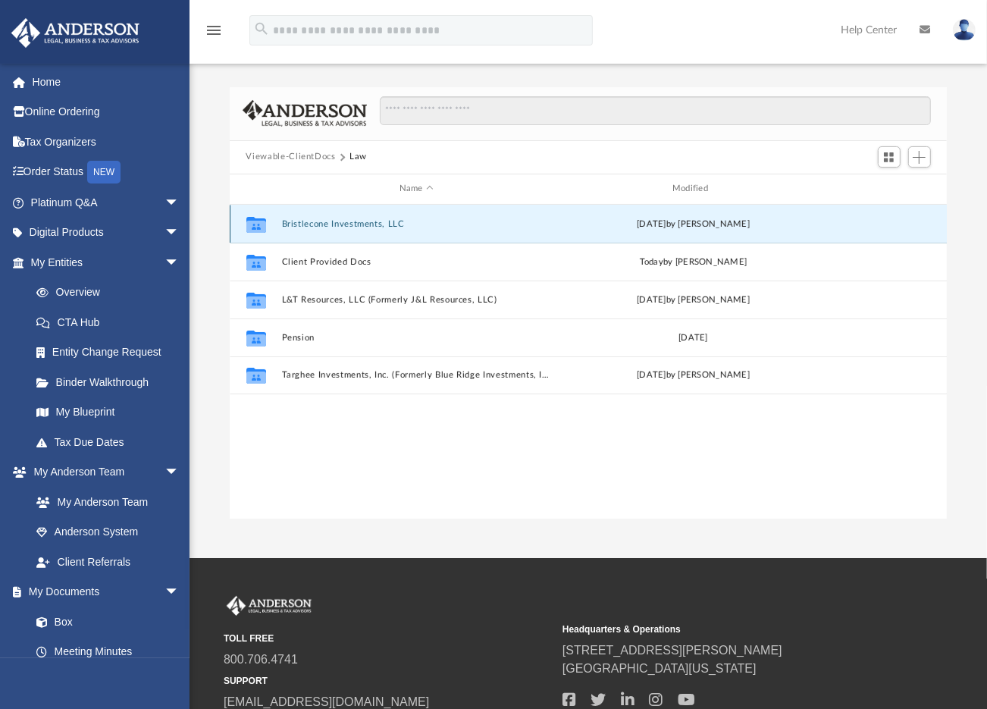
click at [326, 224] on button "Bristlecone Investments, LLC" at bounding box center [416, 224] width 270 height 10
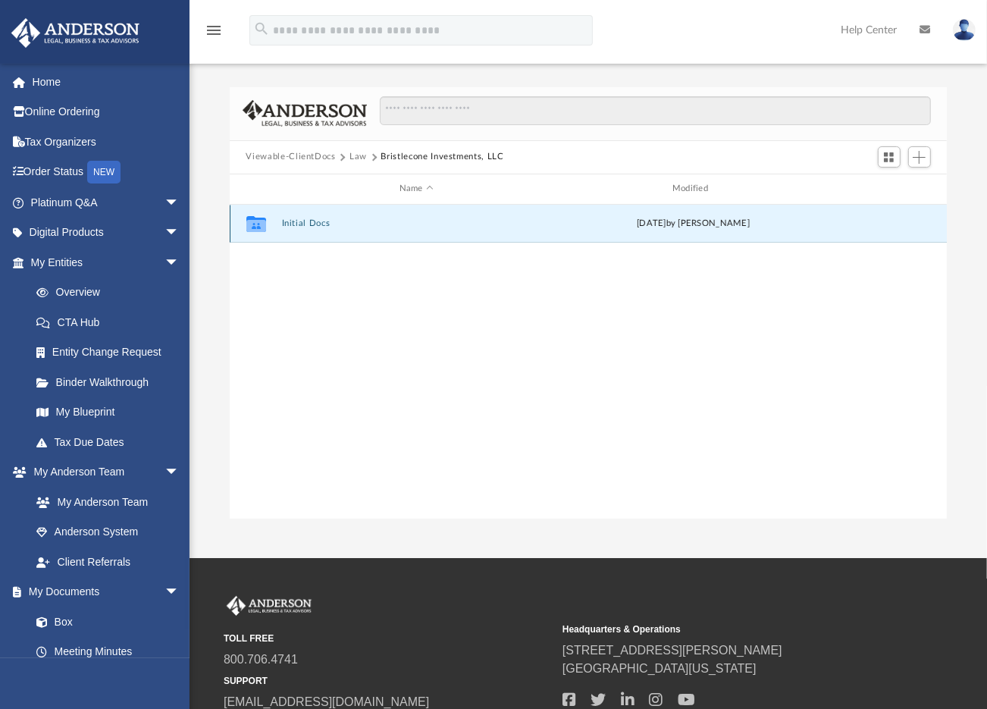
click at [306, 223] on button "Initial Docs" at bounding box center [416, 223] width 270 height 10
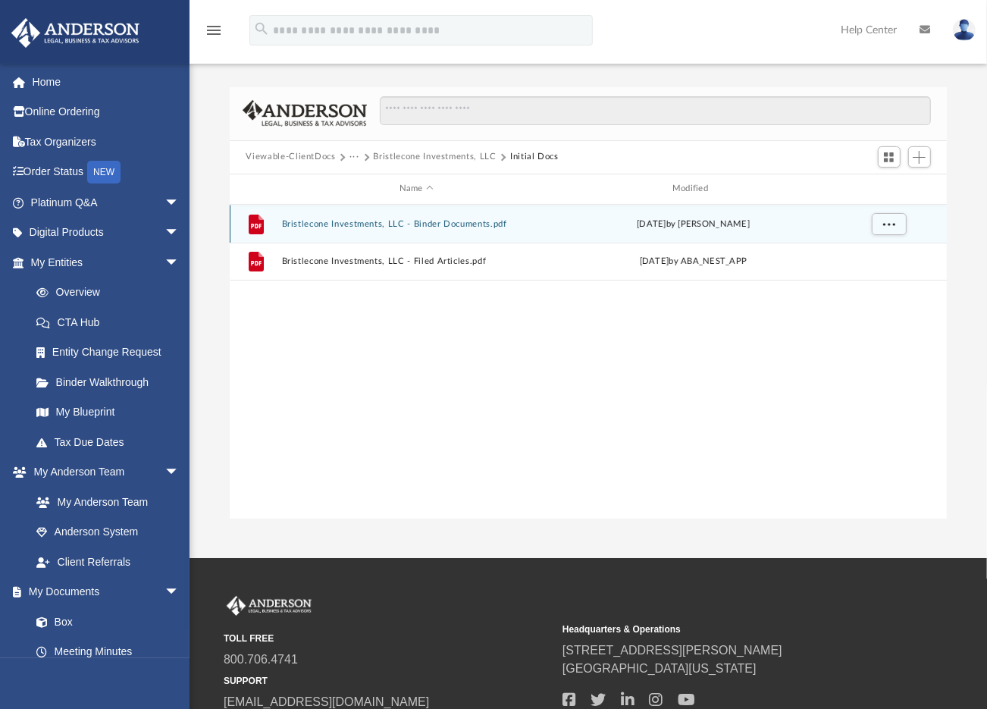
click at [309, 221] on button "Bristlecone Investments, LLC - Binder Documents.pdf" at bounding box center [416, 224] width 270 height 10
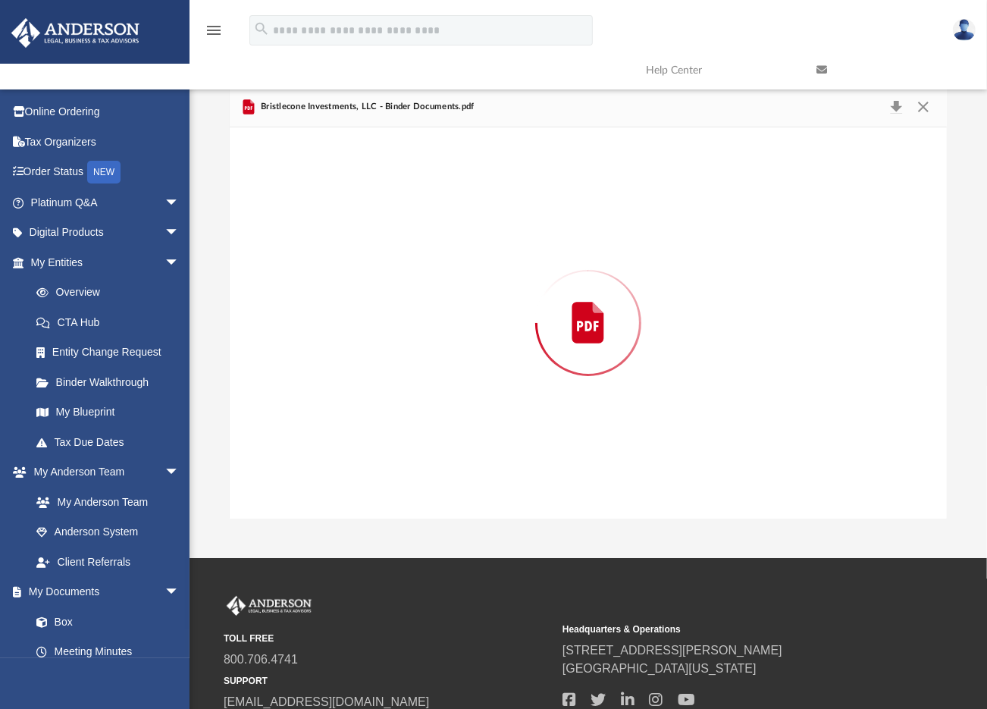
click at [309, 221] on div "Preview" at bounding box center [589, 322] width 718 height 391
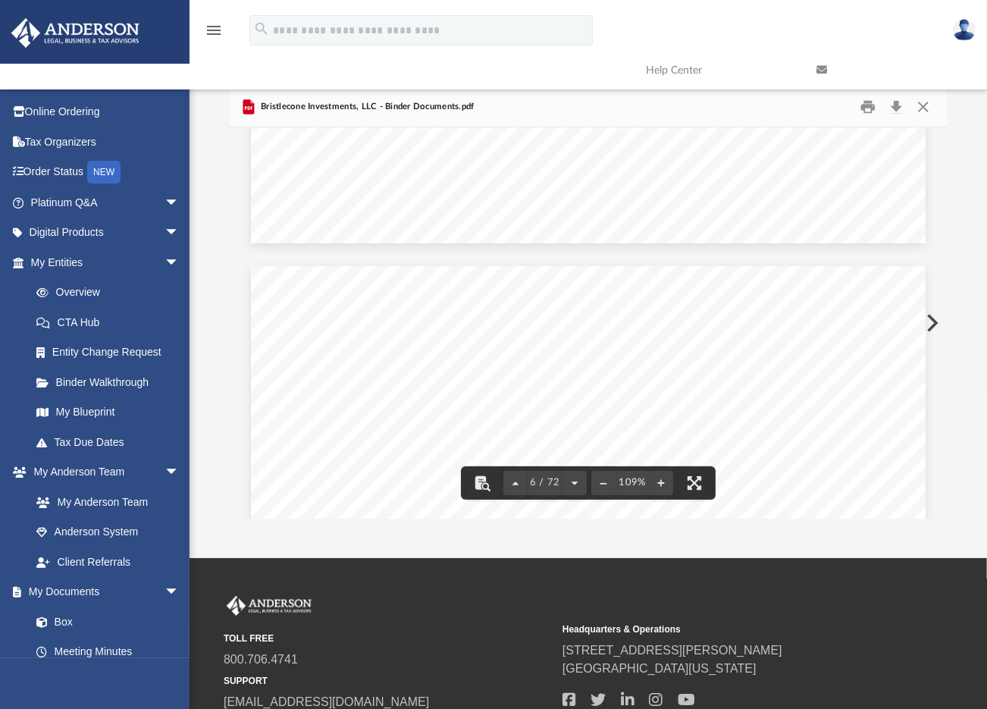
scroll to position [4716, 0]
click at [895, 104] on button "Download" at bounding box center [896, 107] width 27 height 24
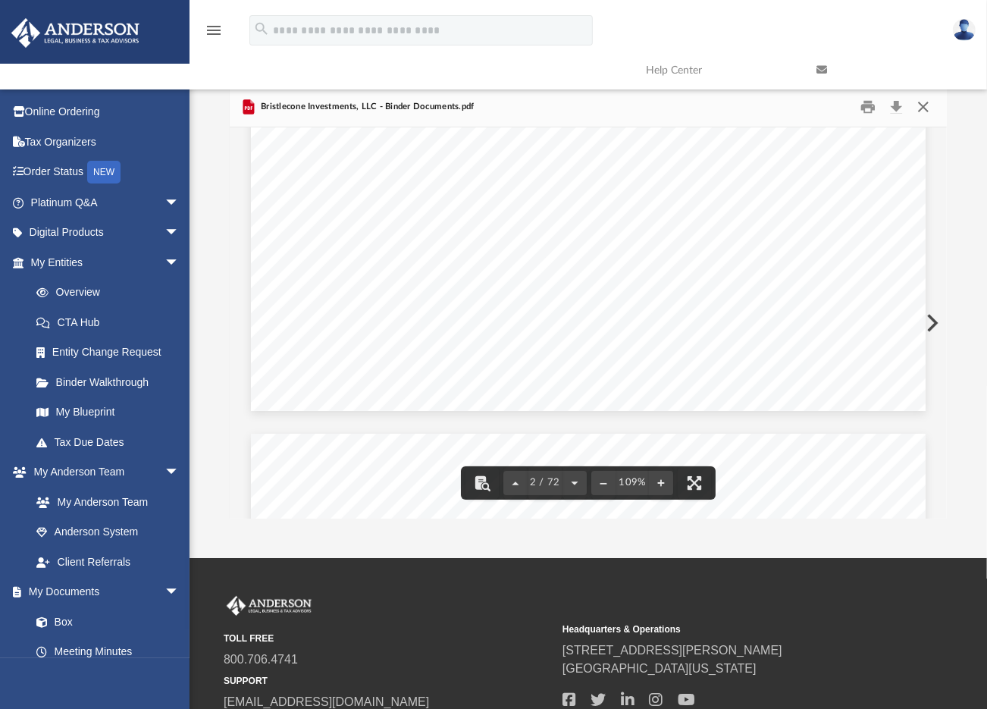
click at [922, 107] on button "Close" at bounding box center [923, 107] width 27 height 24
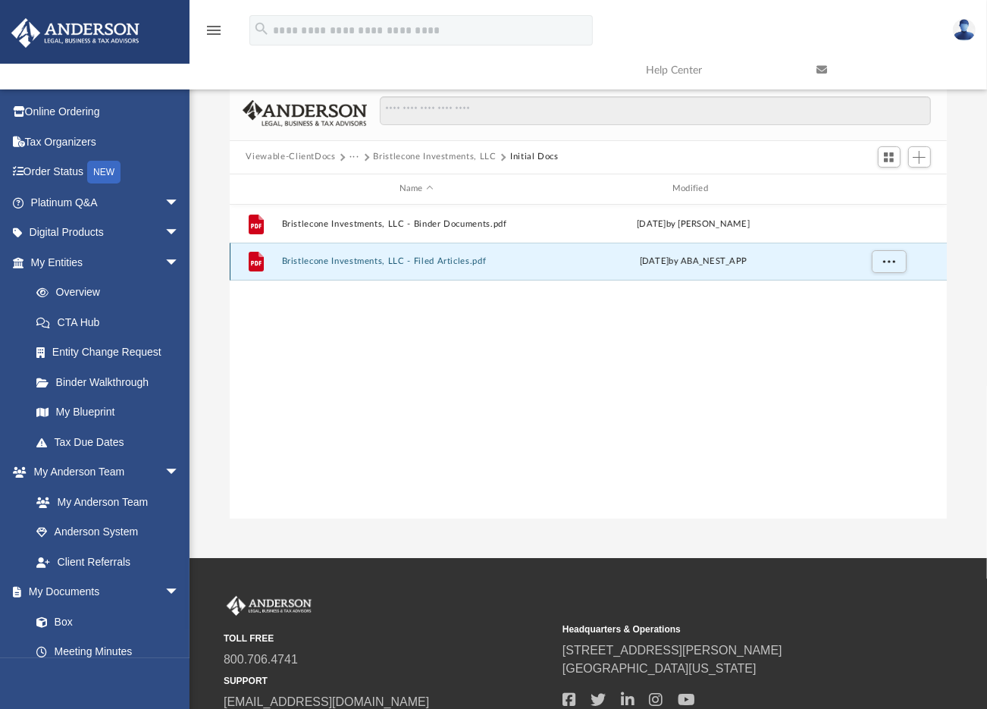
click at [397, 259] on button "Bristlecone Investments, LLC - Filed Articles.pdf" at bounding box center [416, 261] width 270 height 10
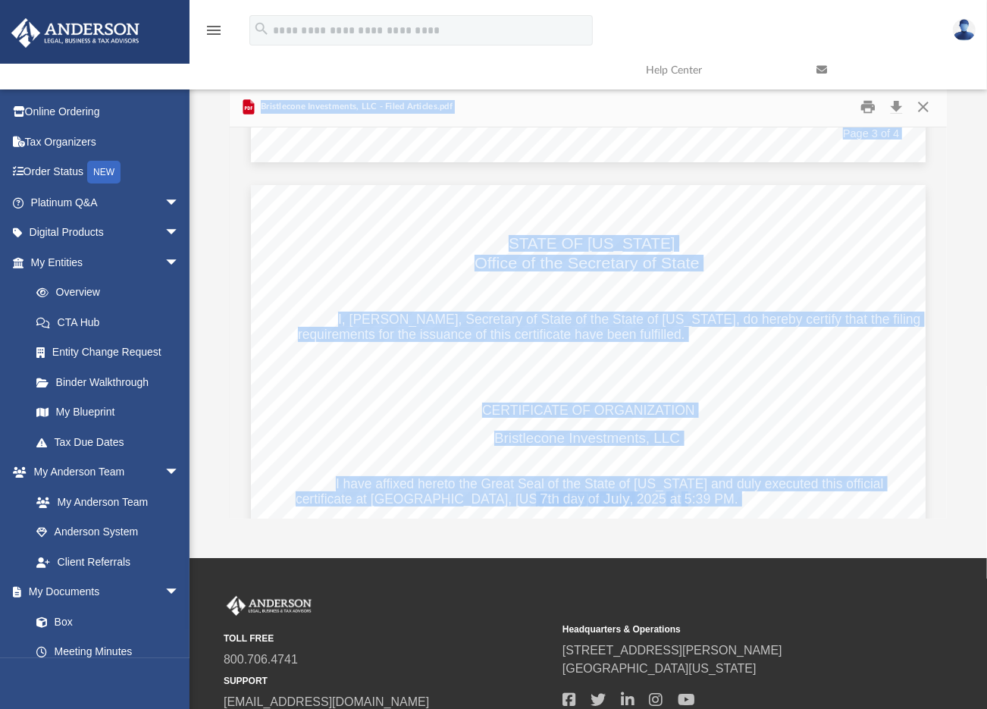
scroll to position [2639, 0]
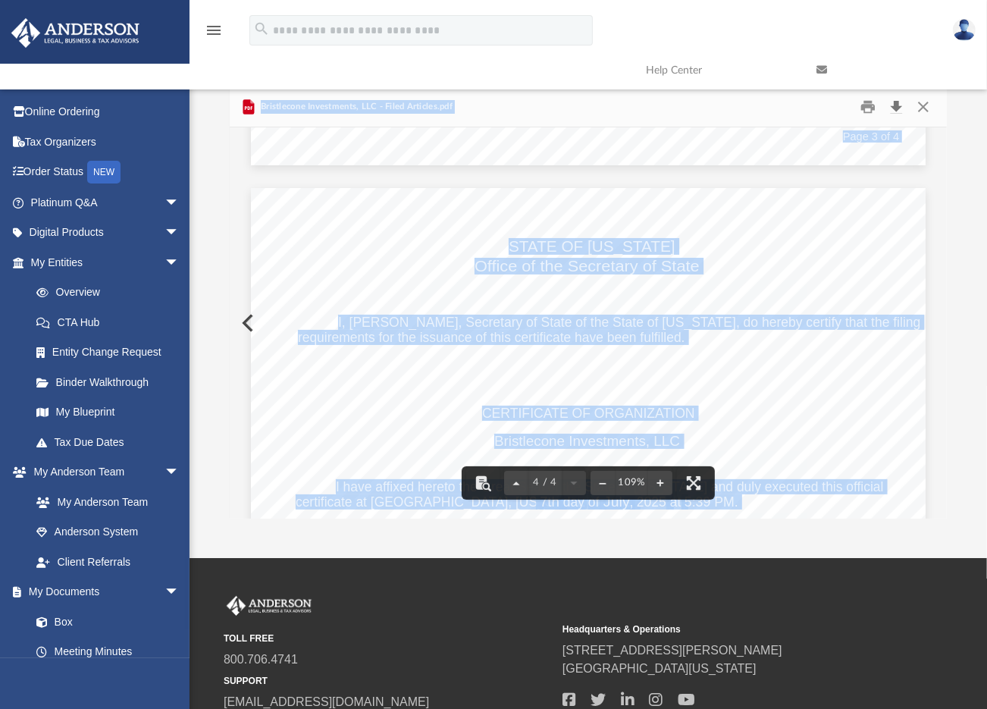
click at [900, 103] on button "Download" at bounding box center [896, 107] width 27 height 24
click at [921, 102] on button "Close" at bounding box center [923, 107] width 27 height 24
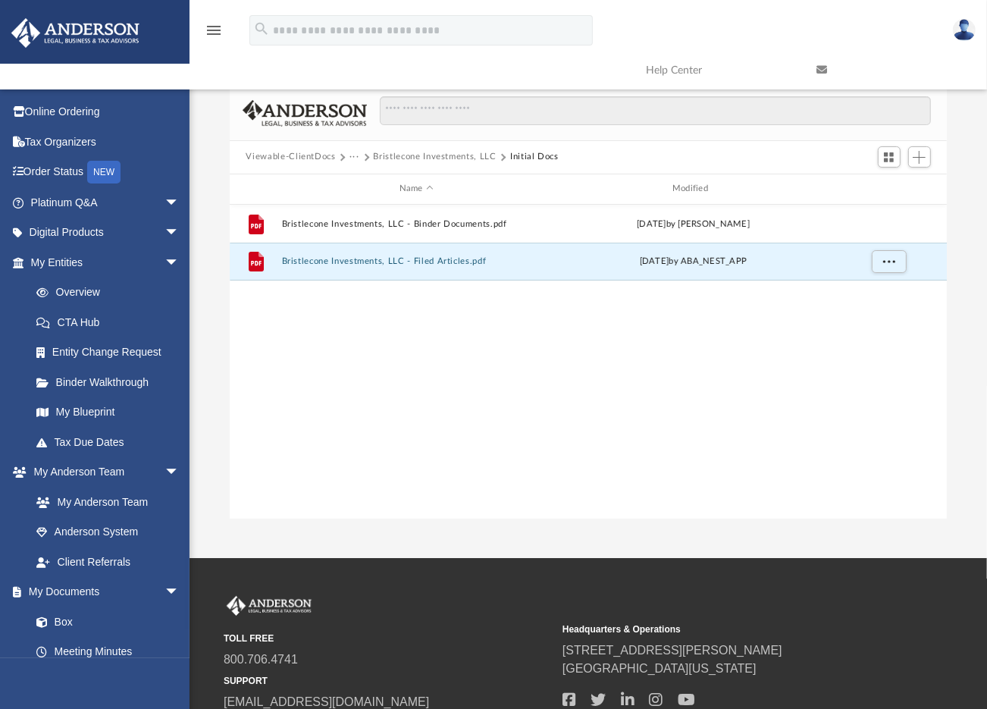
click at [406, 154] on button "Bristlecone Investments, LLC" at bounding box center [435, 157] width 123 height 14
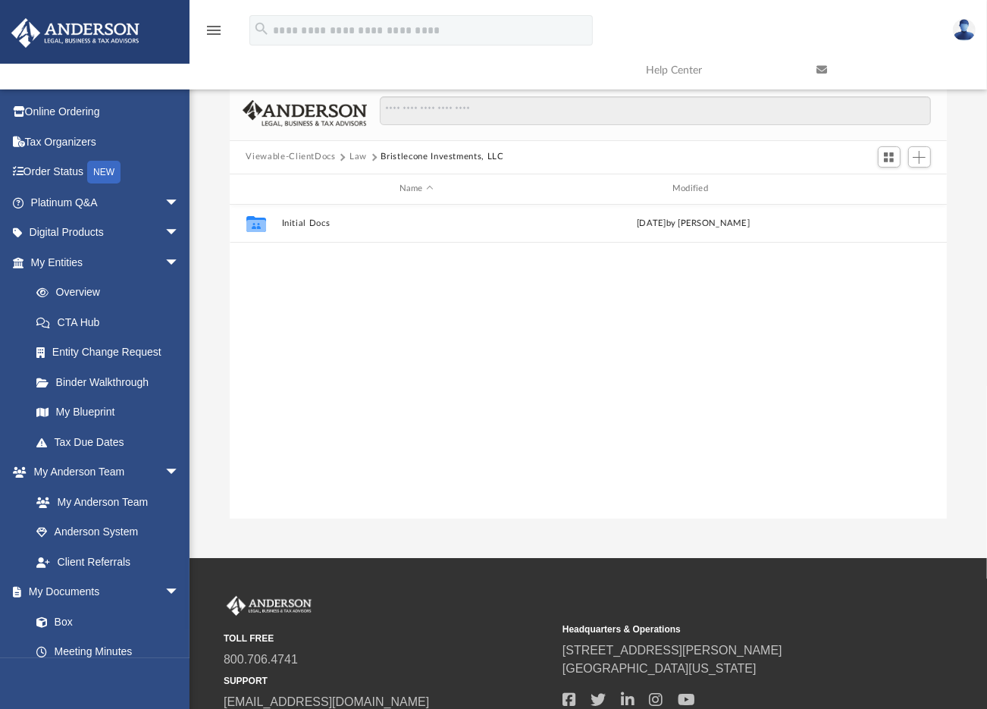
click at [356, 155] on button "Law" at bounding box center [358, 157] width 17 height 14
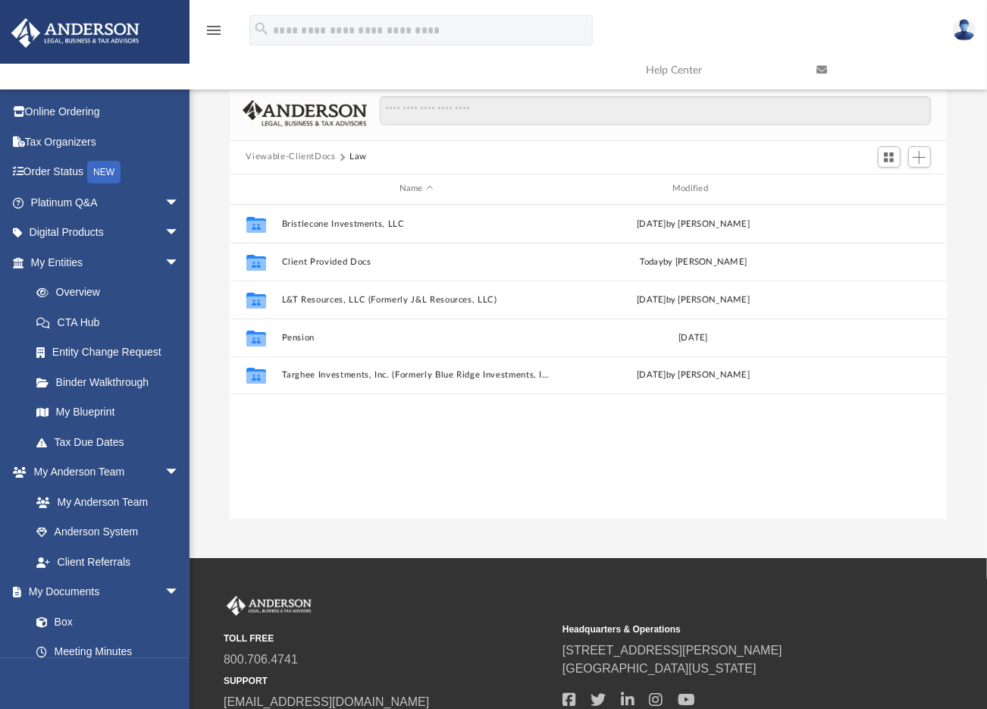
click at [965, 28] on img at bounding box center [964, 30] width 23 height 22
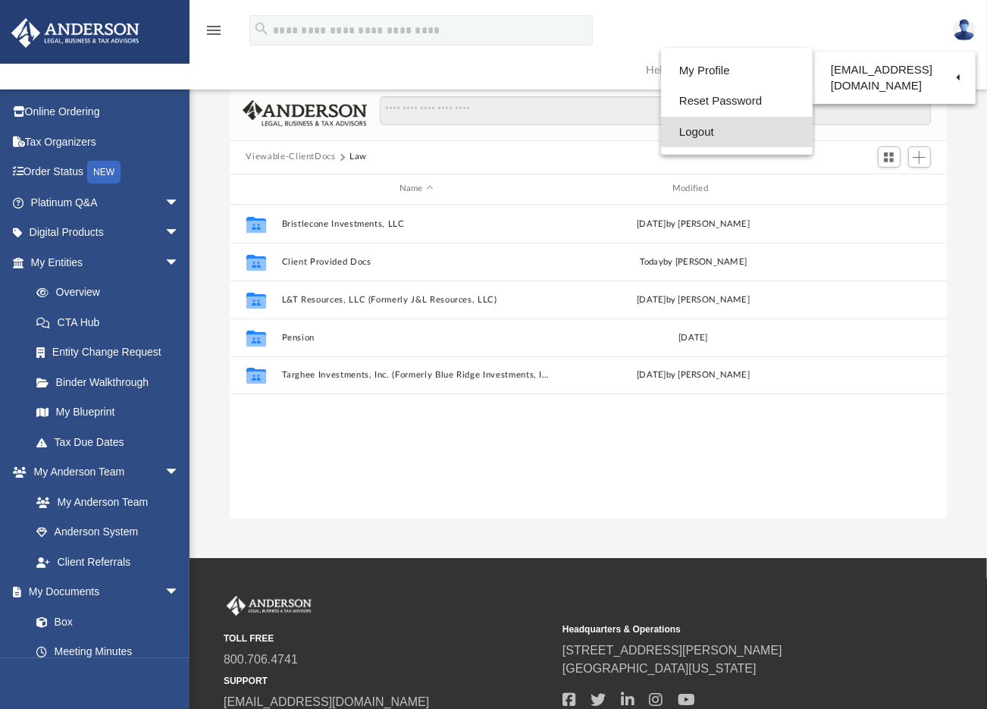
click at [692, 131] on link "Logout" at bounding box center [737, 132] width 152 height 31
